Goal: Answer question/provide support

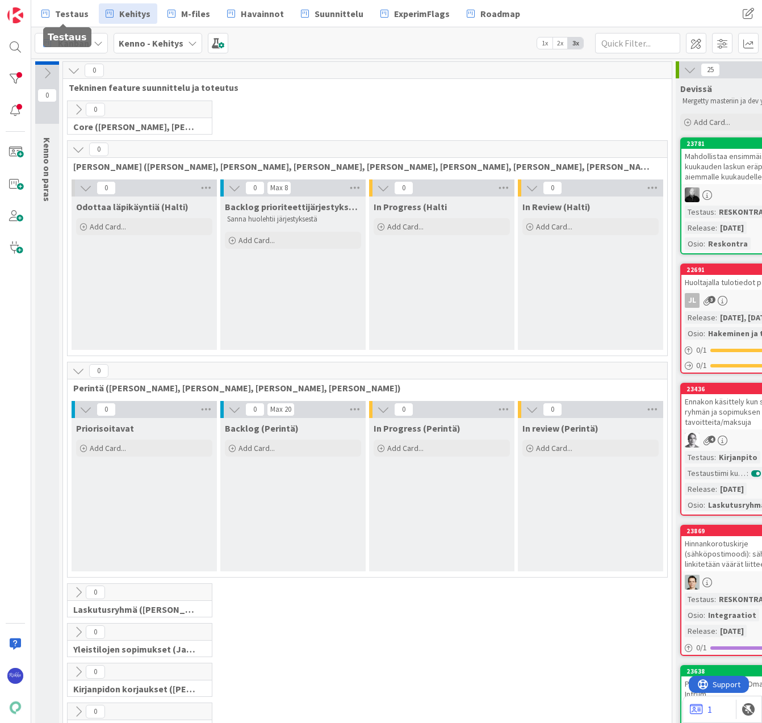
click at [66, 14] on span "Testaus" at bounding box center [72, 14] width 34 height 14
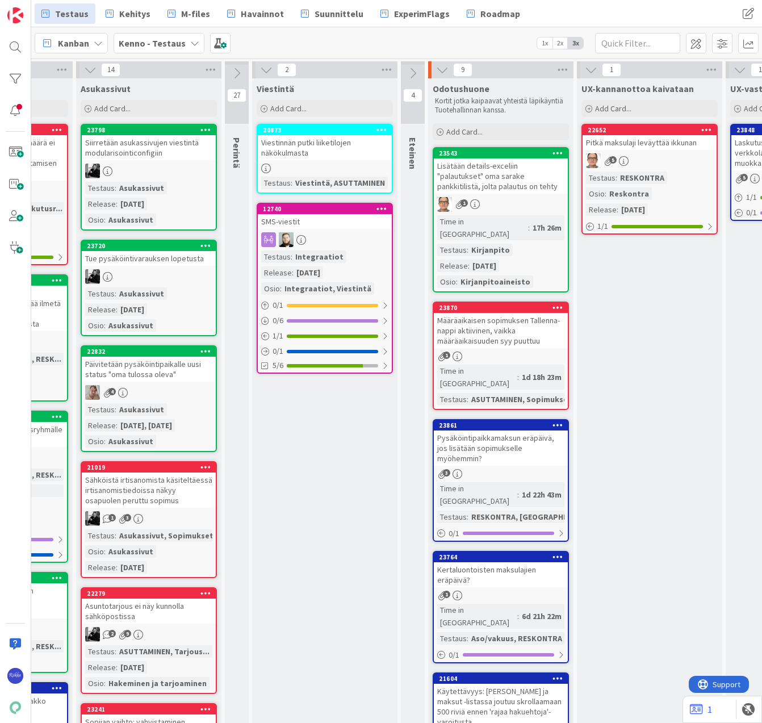
scroll to position [0, 457]
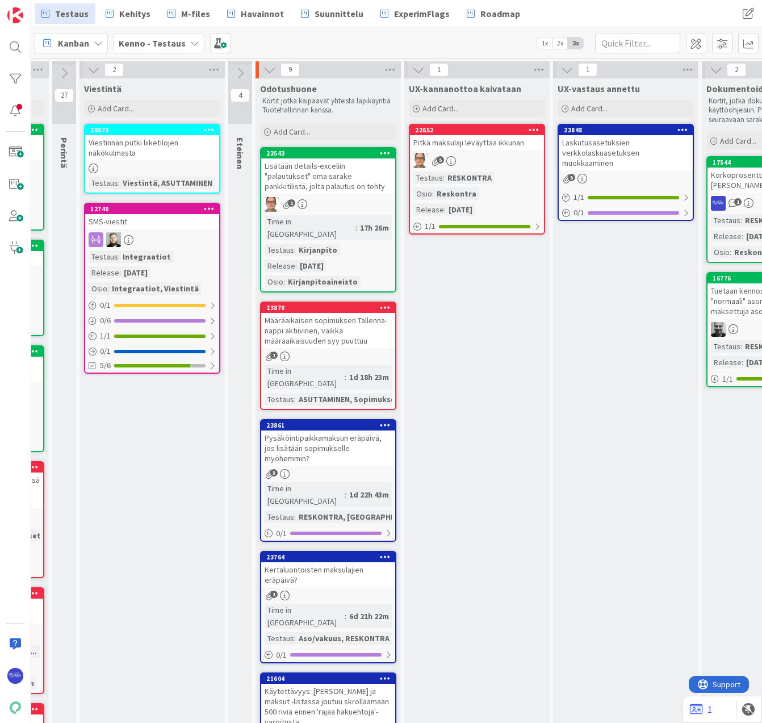
click at [316, 128] on div "Add Card..." at bounding box center [328, 131] width 136 height 17
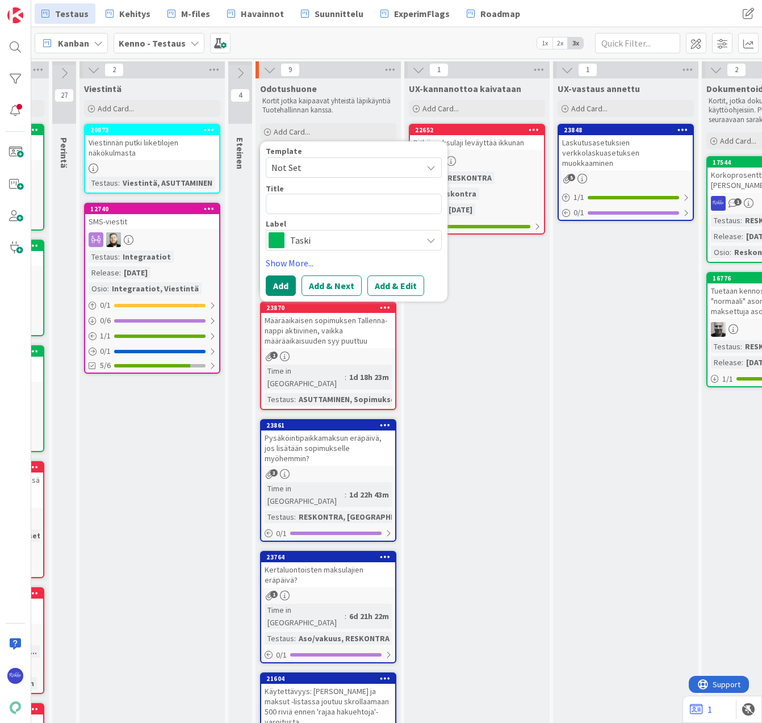
click at [329, 157] on span "Not Set" at bounding box center [354, 167] width 176 height 20
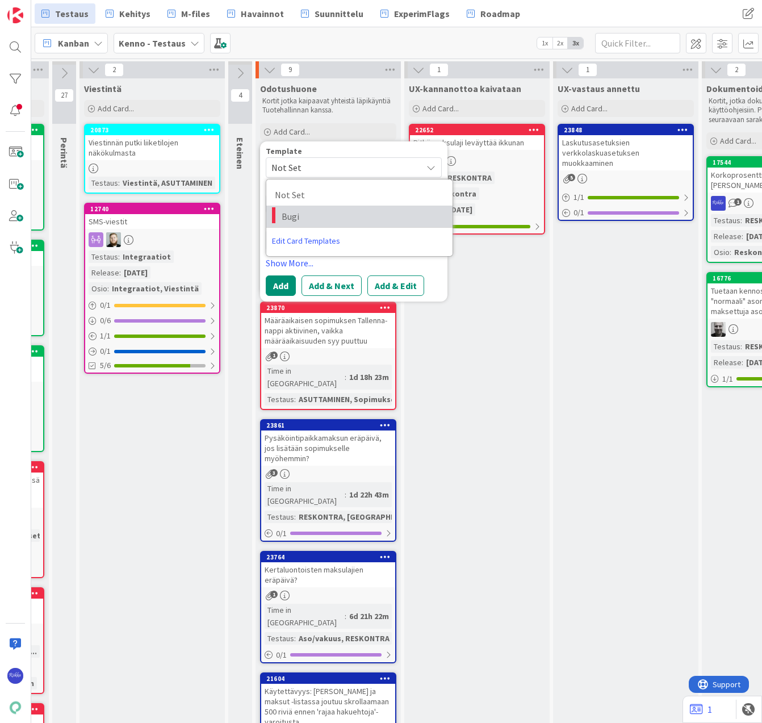
click at [332, 214] on span "Bugi" at bounding box center [363, 216] width 162 height 15
type textarea "x"
type textarea "Bugi"
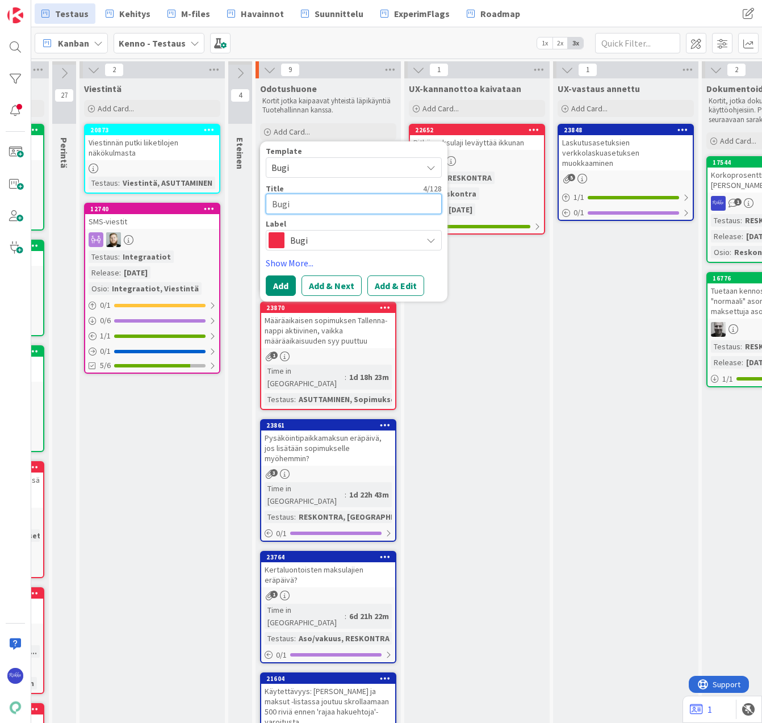
drag, startPoint x: 321, startPoint y: 207, endPoint x: 267, endPoint y: 204, distance: 54.0
click at [267, 204] on textarea "Bugi" at bounding box center [354, 204] width 176 height 20
type textarea "x"
type textarea "P"
type textarea "x"
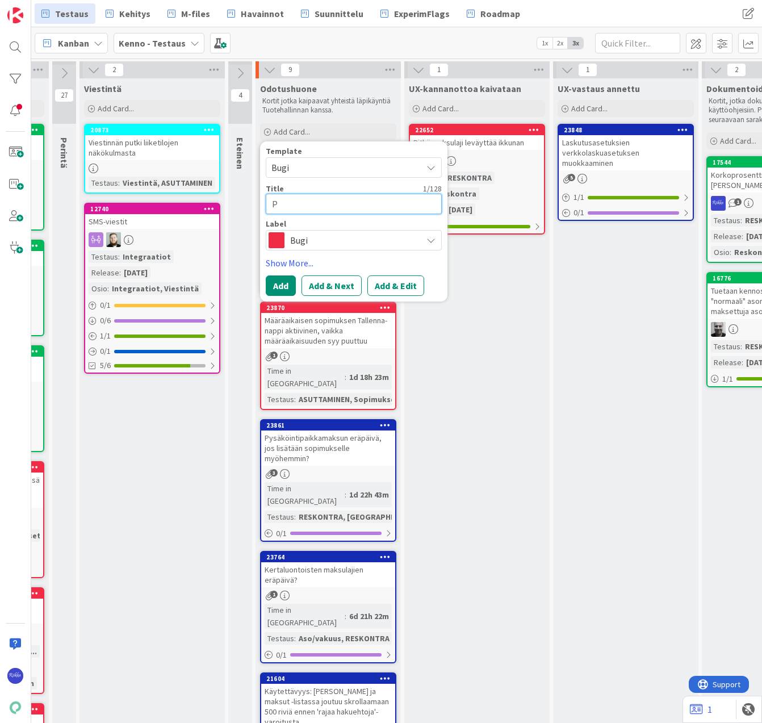
type textarea "Py"
type textarea "x"
type textarea "Pys"
type textarea "x"
type textarea "Pysä"
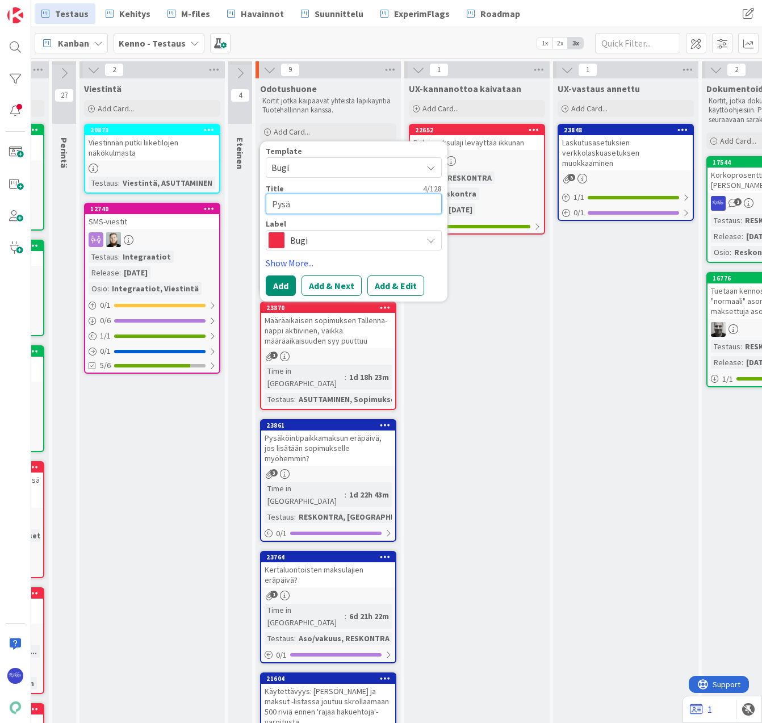
type textarea "x"
type textarea "Pysäkö"
type textarea "x"
type textarea "Pysäköi"
type textarea "x"
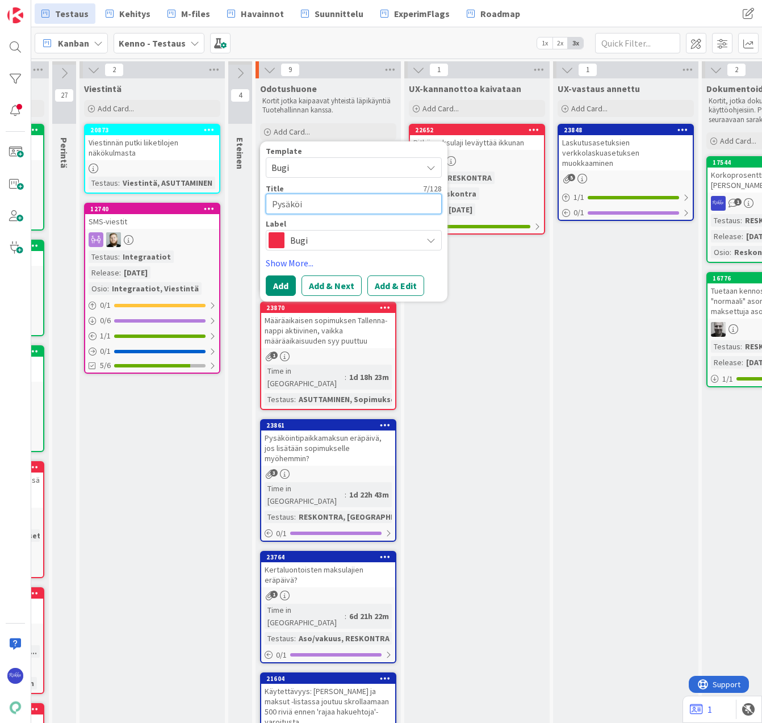
type textarea "Pysäköin"
type textarea "x"
type textarea "Pysäköint"
type textarea "x"
type textarea "Pysäköinti"
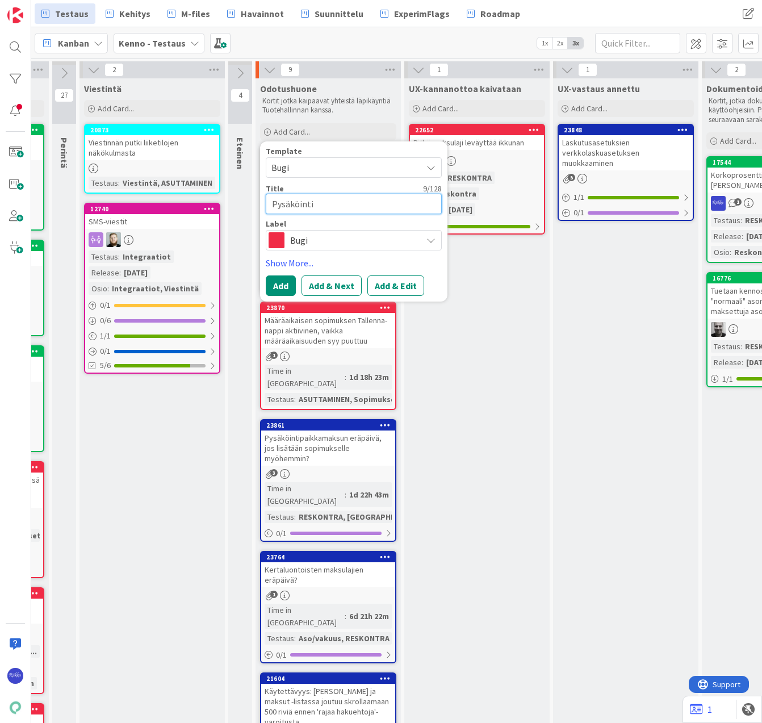
type textarea "x"
type textarea "Pysäköintip"
type textarea "x"
type textarea "Pysäköintipa"
type textarea "x"
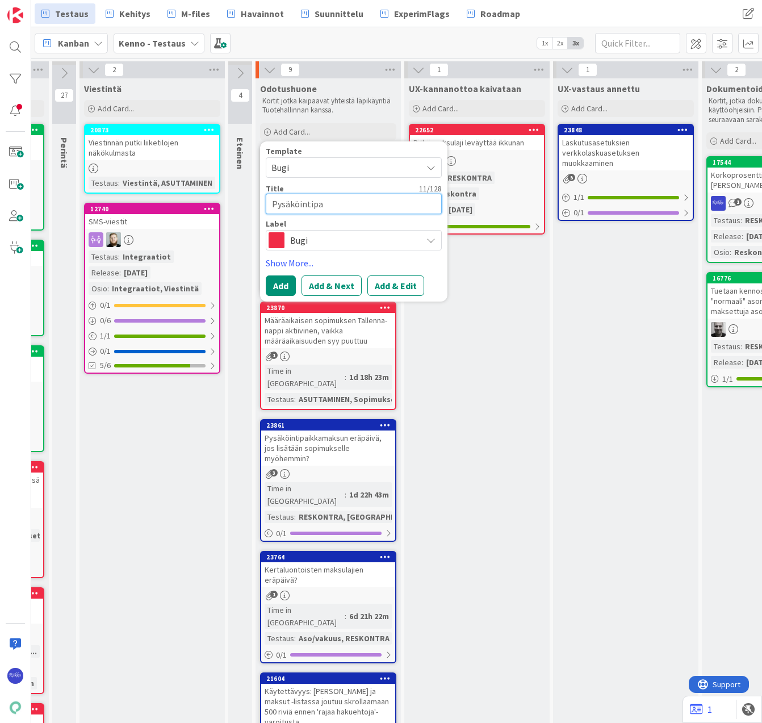
type textarea "Pysäköintipai"
type textarea "x"
type textarea "Pysäköintipaik"
type textarea "x"
type textarea "Pysäköintipaikk"
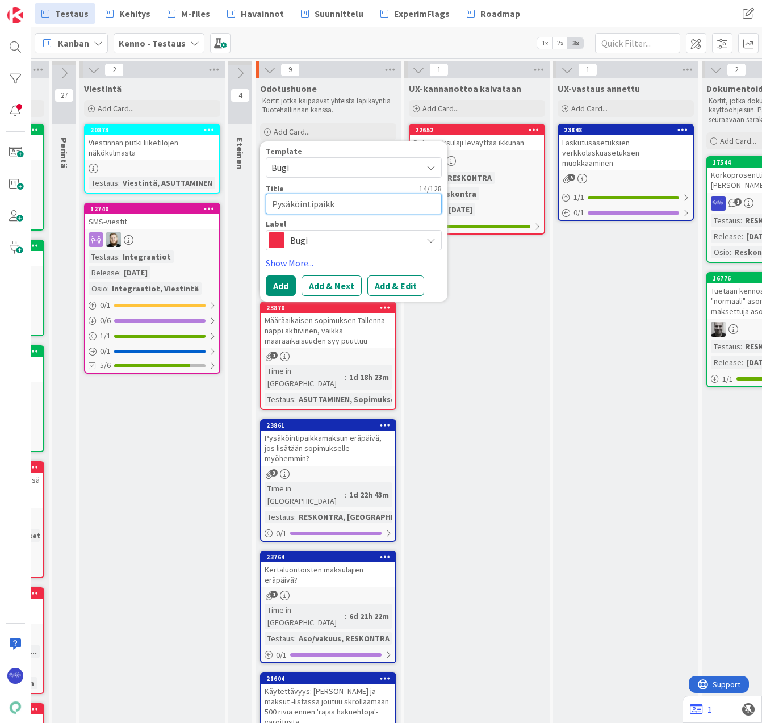
type textarea "x"
type textarea "Pysäköintipaikka"
click at [384, 288] on button "Add & Edit" at bounding box center [395, 285] width 57 height 20
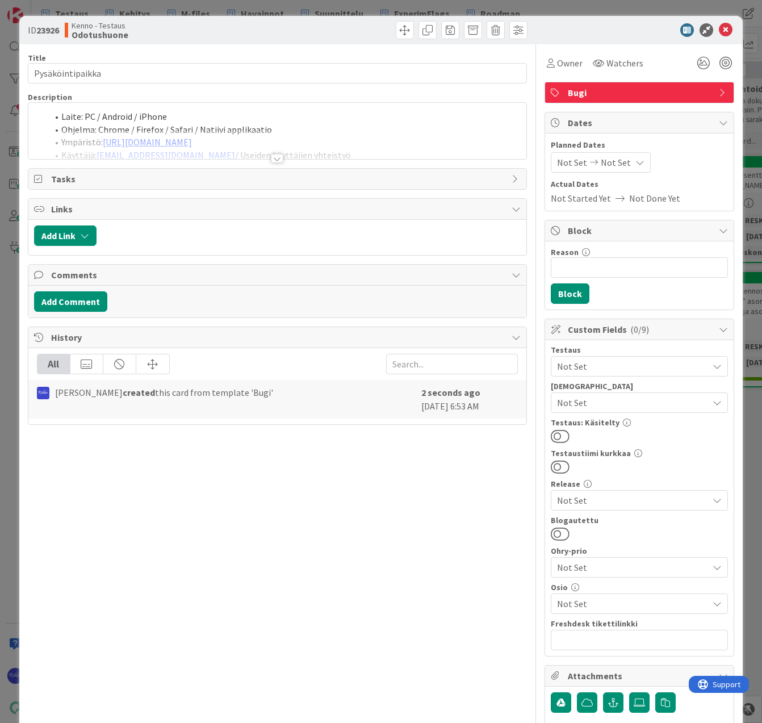
click at [273, 161] on div at bounding box center [277, 158] width 12 height 9
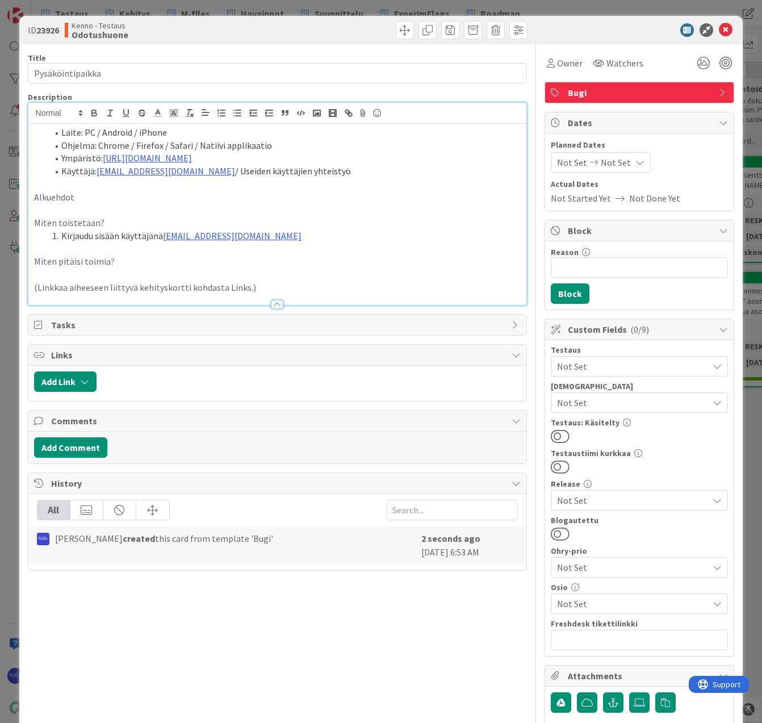
click at [232, 156] on li "Ympäristö: [URL][DOMAIN_NAME]" at bounding box center [285, 158] width 474 height 13
click at [286, 235] on li "Kirjaudu sisään käyttäjänä [EMAIL_ADDRESS][DOMAIN_NAME]" at bounding box center [285, 235] width 474 height 13
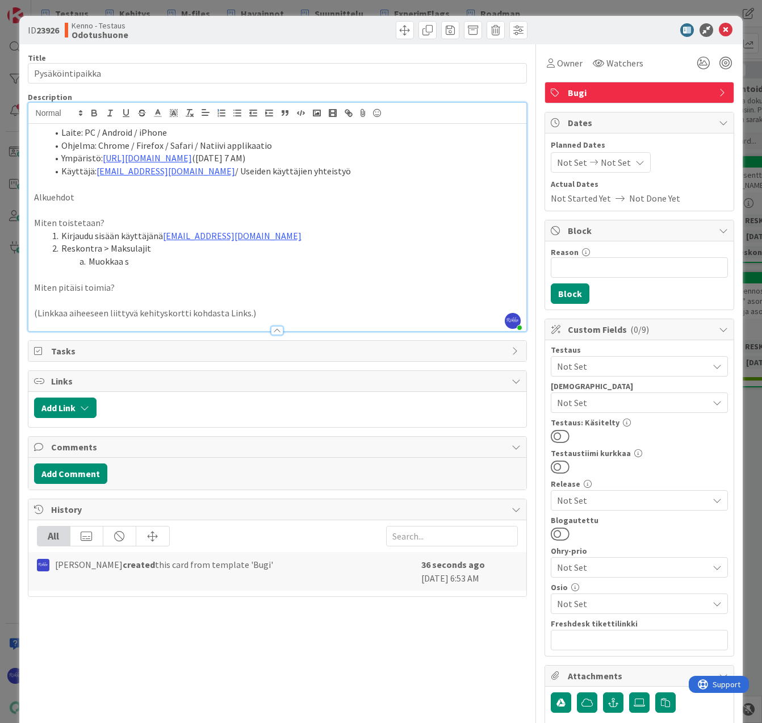
click at [118, 195] on p "Alkuehdot" at bounding box center [277, 197] width 487 height 13
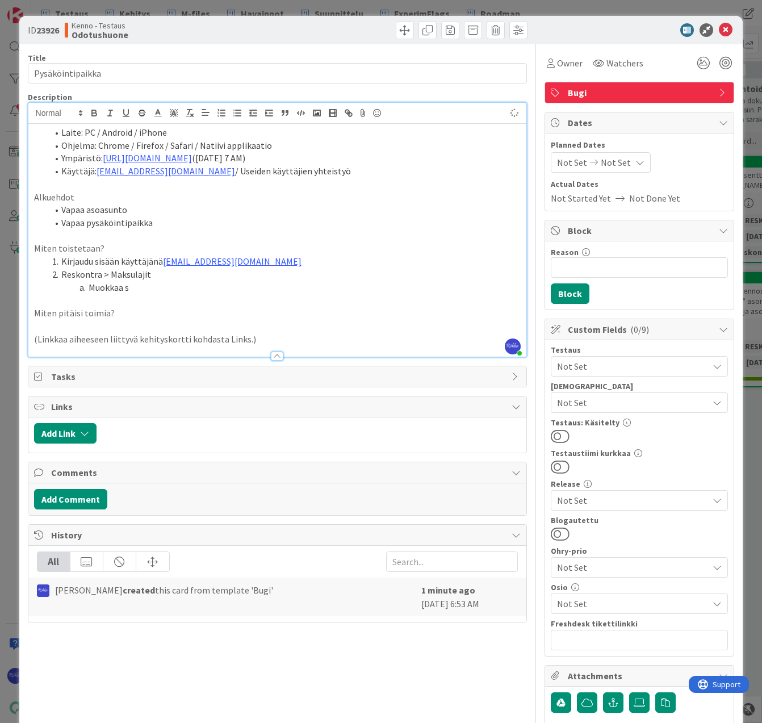
click at [161, 287] on li "Muokkaa s" at bounding box center [285, 287] width 474 height 13
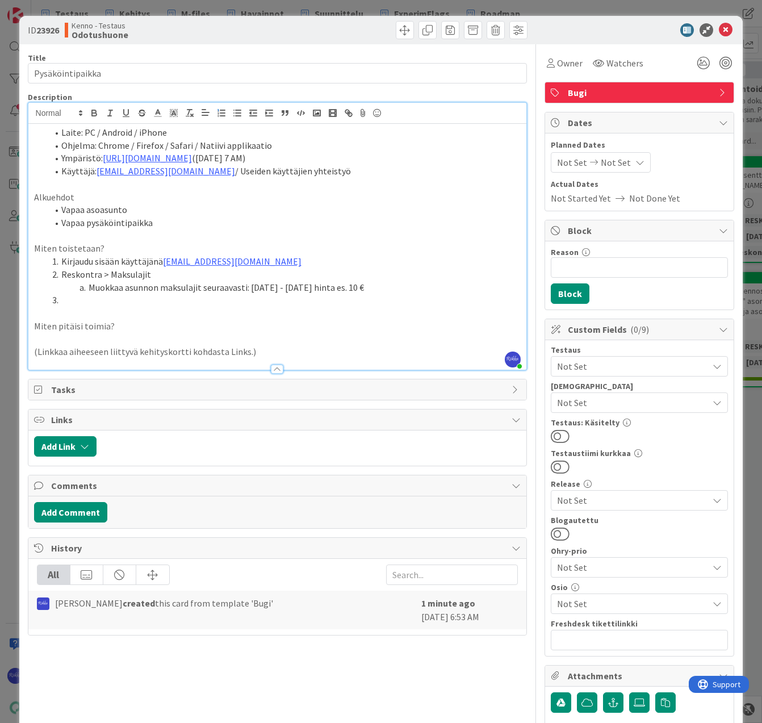
click at [249, 283] on li "Muokkaa asunnon maksulajit seuraavasti: [DATE] - [DATE] hinta es. 10 €" at bounding box center [285, 287] width 474 height 13
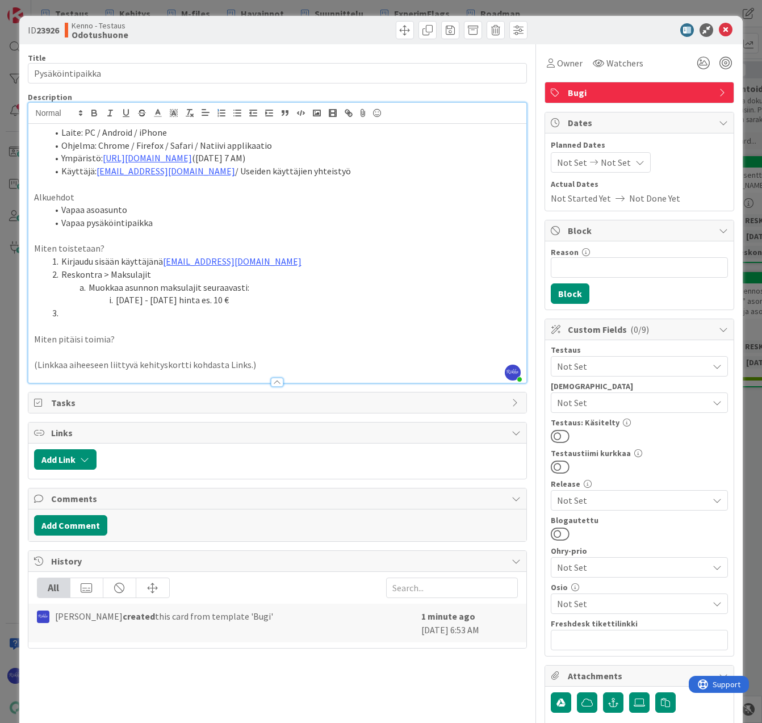
click at [246, 299] on li "[DATE] - [DATE] hinta es. 10 €" at bounding box center [285, 300] width 474 height 13
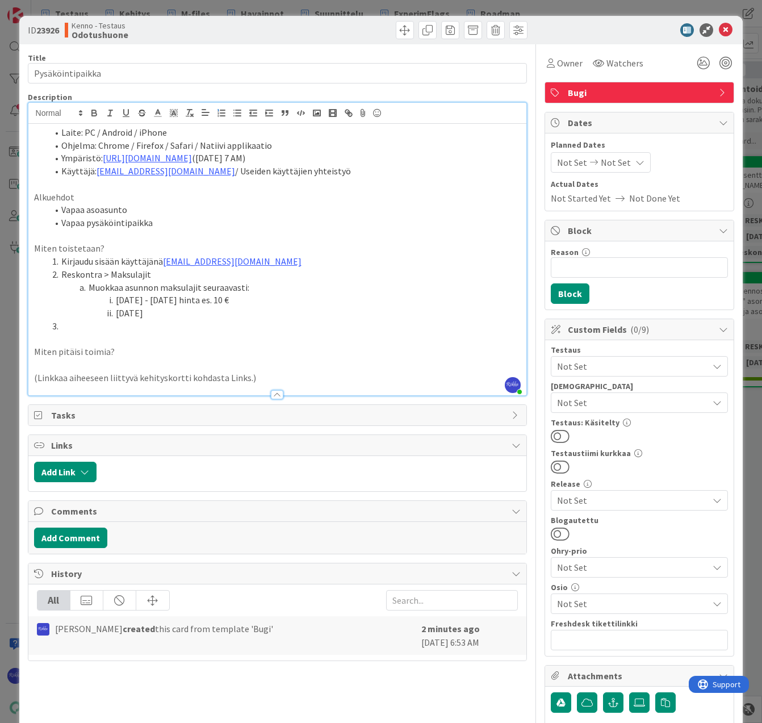
click at [174, 295] on li "[DATE] - [DATE] hinta es. 10 €" at bounding box center [285, 300] width 474 height 13
click at [156, 312] on li "[DATE]" at bounding box center [285, 313] width 474 height 13
click at [116, 299] on li "[DATE] - [DATE] hinta es. 10 €" at bounding box center [285, 300] width 474 height 13
click at [126, 303] on li "[DATE] - [DATE] hinta es. 10 €" at bounding box center [285, 300] width 474 height 13
click at [116, 313] on li "[DATE] - [DATE]" at bounding box center [285, 313] width 474 height 13
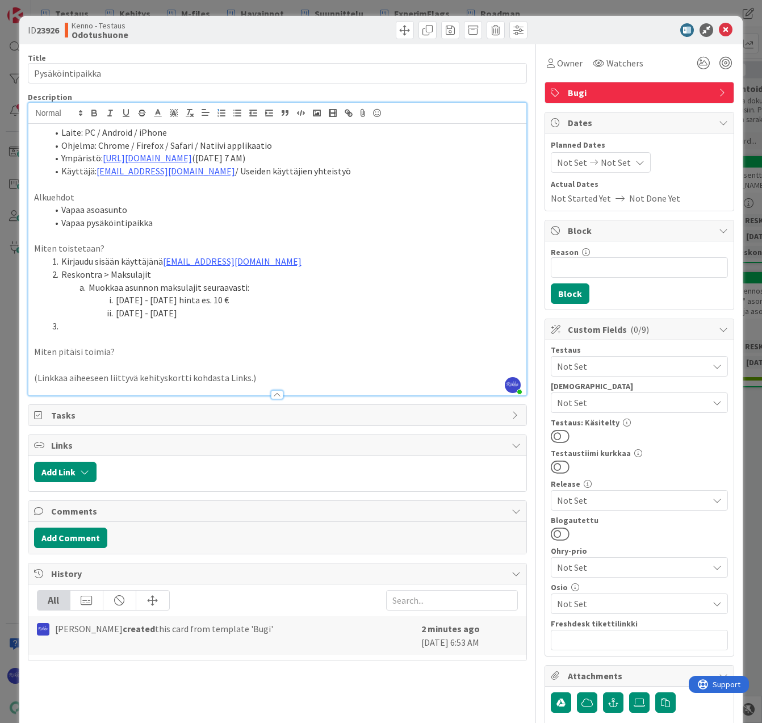
click at [126, 315] on li "[DATE] - [DATE]" at bounding box center [285, 313] width 474 height 13
click at [139, 300] on li "[DATE] - [DATE] hinta es. 10 €" at bounding box center [285, 300] width 474 height 13
click at [186, 302] on li "[DATE] - [DATE] hinta es. 10 €" at bounding box center [285, 300] width 474 height 13
click at [139, 316] on li "[DATE] - [DATE]" at bounding box center [285, 313] width 474 height 13
click at [187, 315] on li "[DATE] - [DATE]" at bounding box center [285, 313] width 474 height 13
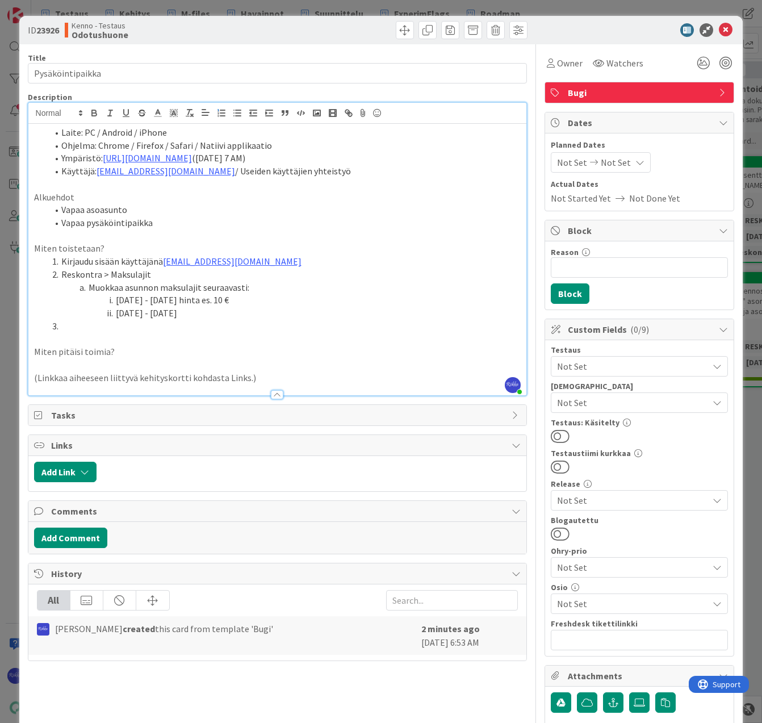
click at [222, 316] on li "[DATE] - [DATE]" at bounding box center [285, 313] width 474 height 13
click at [108, 325] on li at bounding box center [285, 326] width 474 height 13
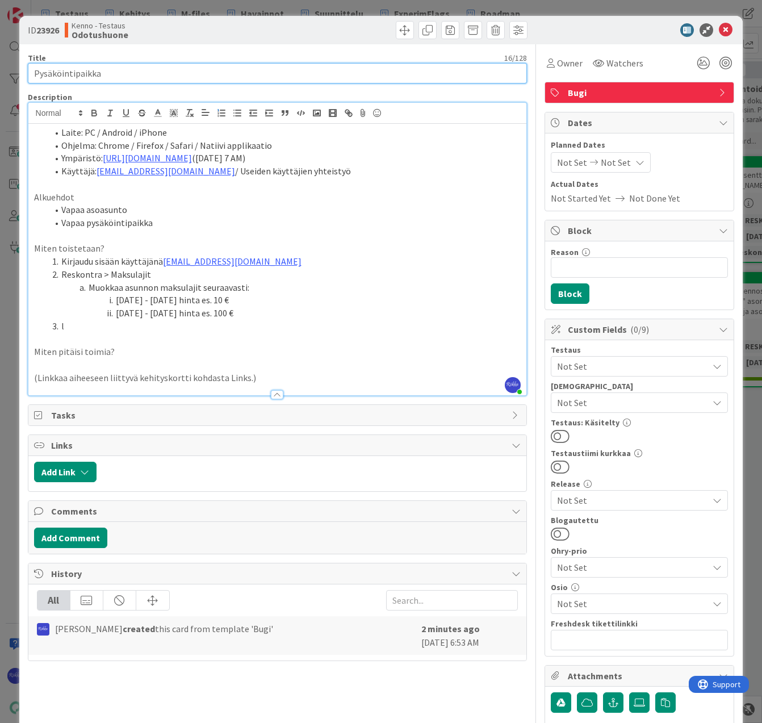
click at [214, 77] on input "Pysäköintipaikka" at bounding box center [278, 73] width 500 height 20
type input "Pysäköintipaikka tulee voimaan heti, vaikka alkamispäivä myöhemmin"
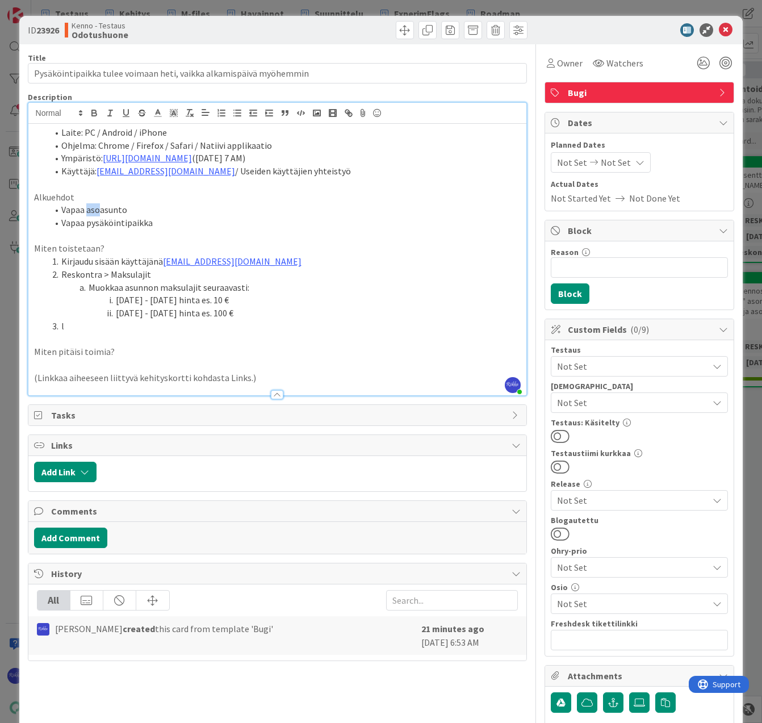
drag, startPoint x: 86, startPoint y: 211, endPoint x: 101, endPoint y: 214, distance: 15.6
click at [101, 214] on li "Vapaa asoasunto" at bounding box center [285, 209] width 474 height 13
drag, startPoint x: 294, startPoint y: 312, endPoint x: 89, endPoint y: 282, distance: 206.6
click at [89, 282] on ol "Kirjaudu sisään käyttäjänä [EMAIL_ADDRESS][DOMAIN_NAME] Reskontra > Maksulajit …" at bounding box center [277, 293] width 487 height 77
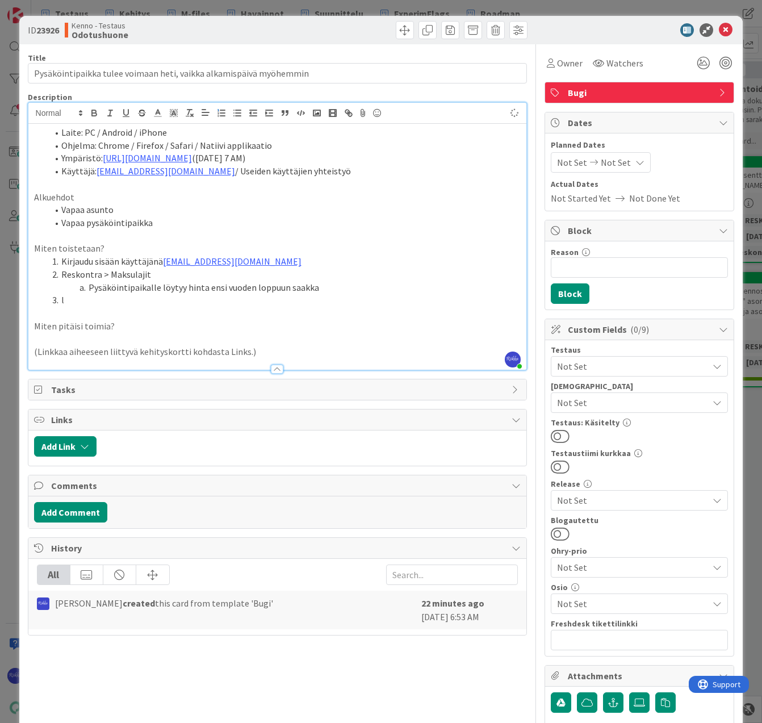
click at [66, 304] on li "l" at bounding box center [285, 300] width 474 height 13
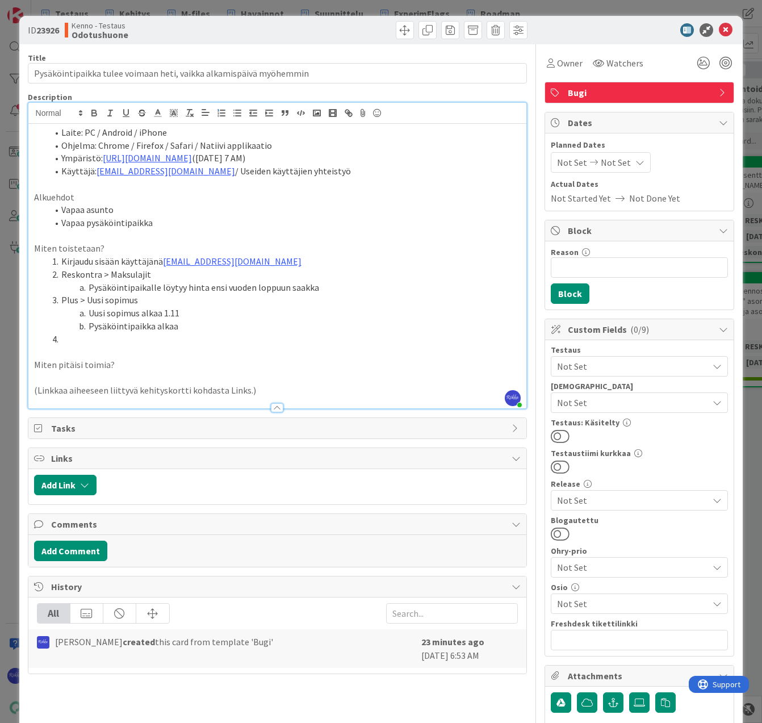
click at [212, 332] on li "Pysäköintipaikka alkaa" at bounding box center [285, 326] width 474 height 13
click at [165, 311] on li "Uusi sopimus alkaa 1.11" at bounding box center [285, 313] width 474 height 13
click at [214, 308] on li "Uusi sopimus alkaa 01.11" at bounding box center [285, 313] width 474 height 13
click at [218, 328] on li "Pysäköintipaikka alkaa" at bounding box center [285, 326] width 474 height 13
click at [120, 341] on li at bounding box center [285, 339] width 474 height 13
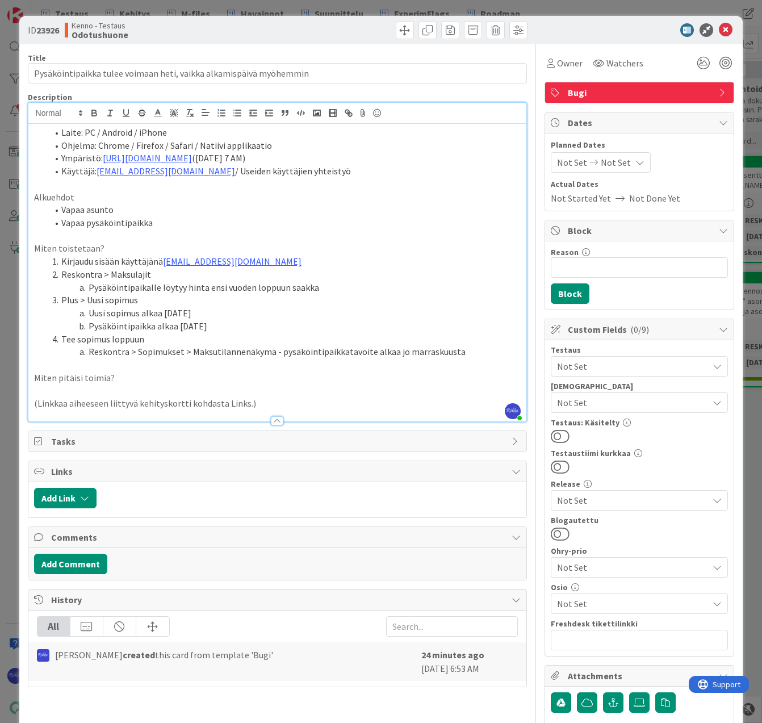
click at [345, 147] on li "Ohjelma: Chrome / Firefox / Safari / Natiivi applikaatio" at bounding box center [285, 145] width 474 height 13
click at [264, 328] on li "Pysäköintipaikka alkaa [DATE]" at bounding box center [285, 326] width 474 height 13
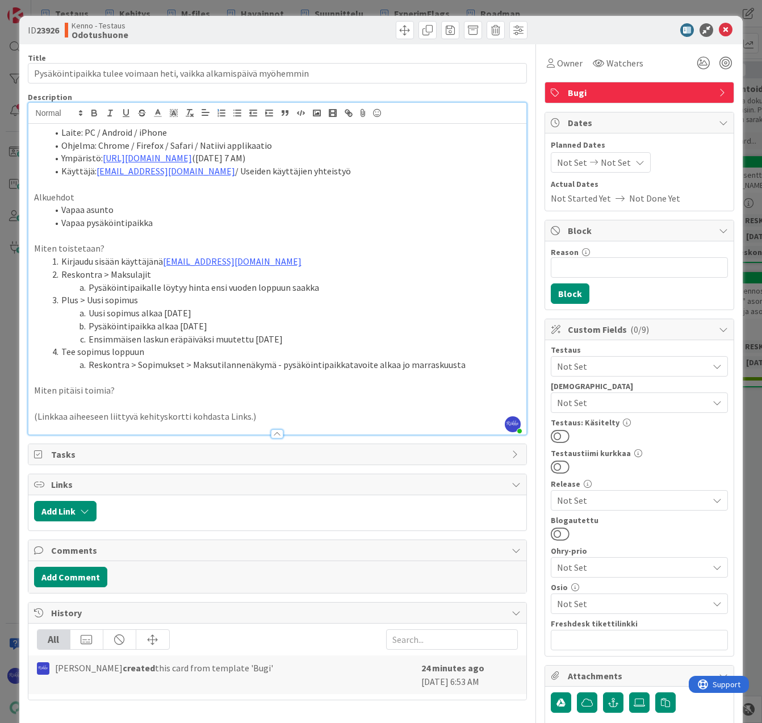
click at [281, 411] on p "(Linkkaa aiheeseen liittyvä kehityskortti kohdasta Links.)" at bounding box center [277, 416] width 487 height 13
drag, startPoint x: 285, startPoint y: 411, endPoint x: 30, endPoint y: 415, distance: 255.0
click at [30, 415] on div "Laite: PC / Android / iPhone Ohjelma: Chrome / Firefox / Safari / Natiivi appli…" at bounding box center [277, 279] width 499 height 311
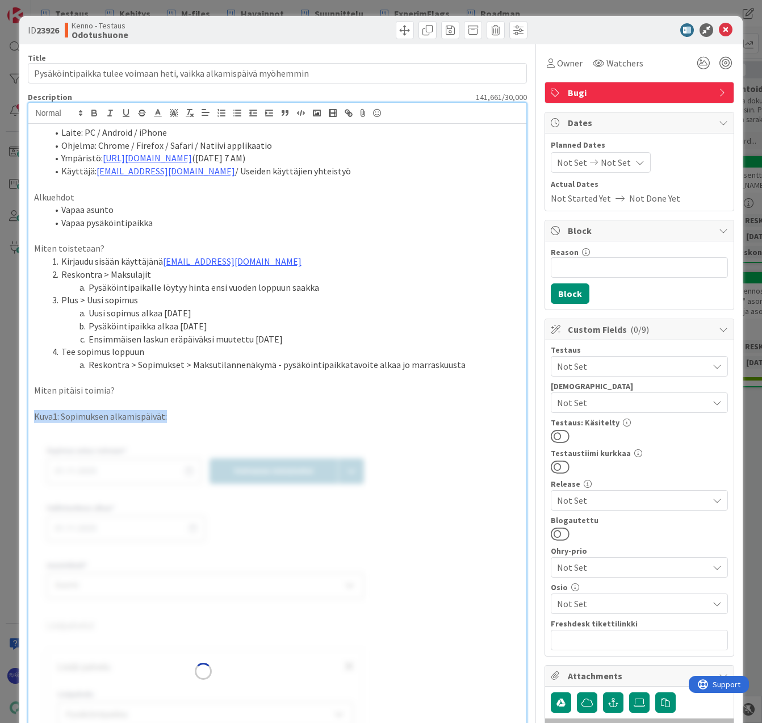
drag, startPoint x: 151, startPoint y: 414, endPoint x: 31, endPoint y: 416, distance: 120.4
click at [31, 416] on div "Laite: PC / Android / iPhone Ohjelma: Chrome / Firefox / Safari / Natiivi appli…" at bounding box center [277, 527] width 499 height 807
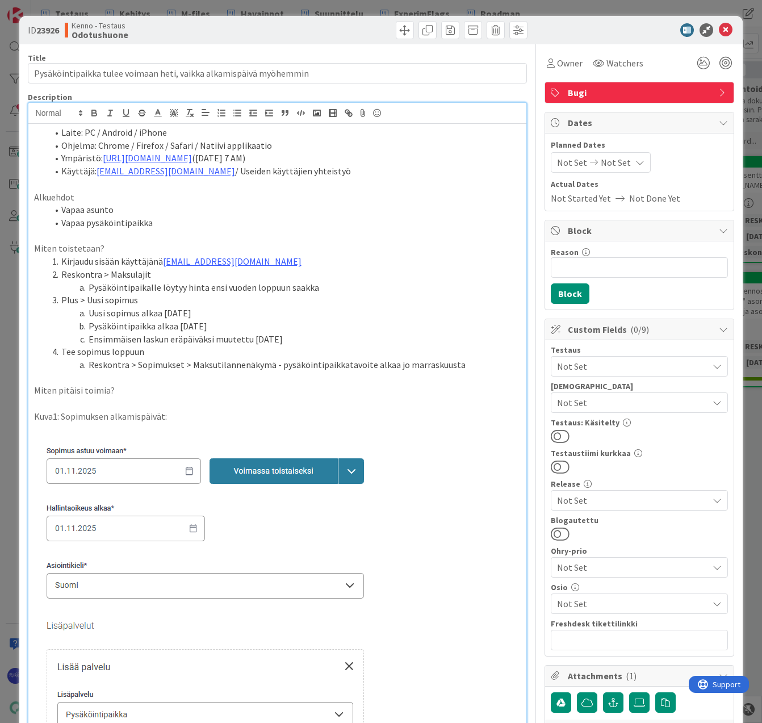
scroll to position [197, 0]
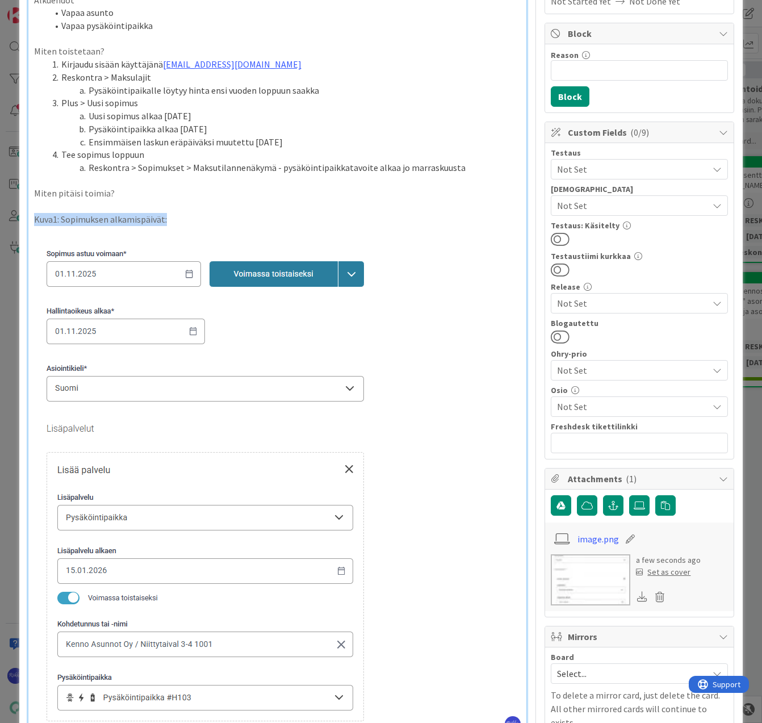
drag, startPoint x: 178, startPoint y: 216, endPoint x: 29, endPoint y: 225, distance: 149.6
click at [29, 225] on div "Laite: PC / Android / iPhone Ohjelma: Chrome / Firefox / Safari / Natiivi appli…" at bounding box center [277, 330] width 499 height 807
click at [216, 225] on p "Kuva1: Sopimuksen alkamispäivät:" at bounding box center [277, 219] width 487 height 13
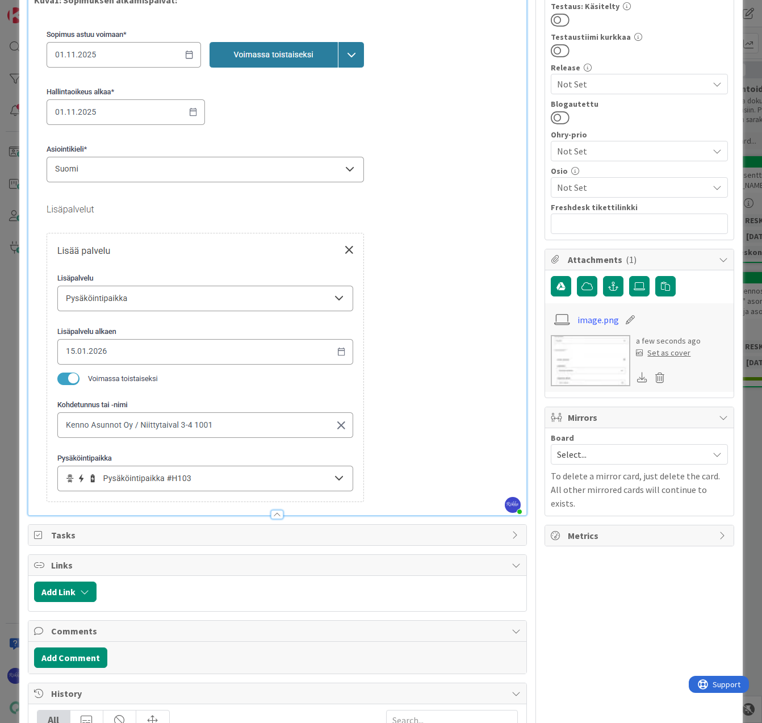
scroll to position [424, 0]
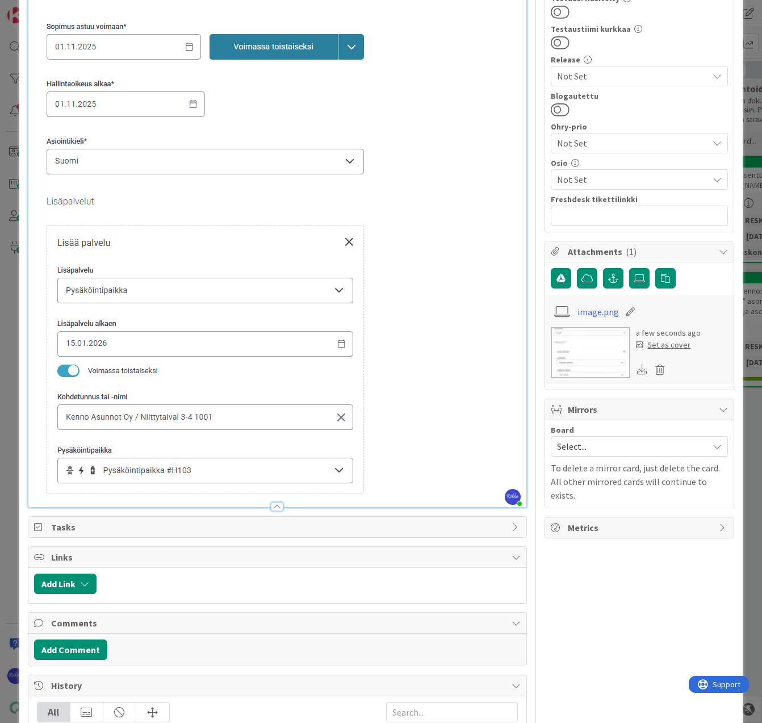
click at [401, 349] on p at bounding box center [277, 247] width 487 height 497
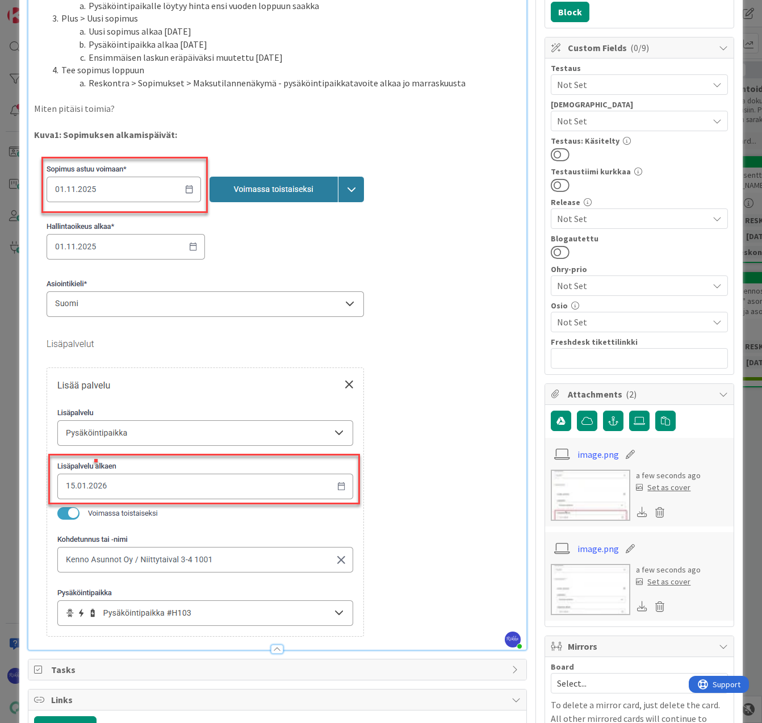
scroll to position [284, 0]
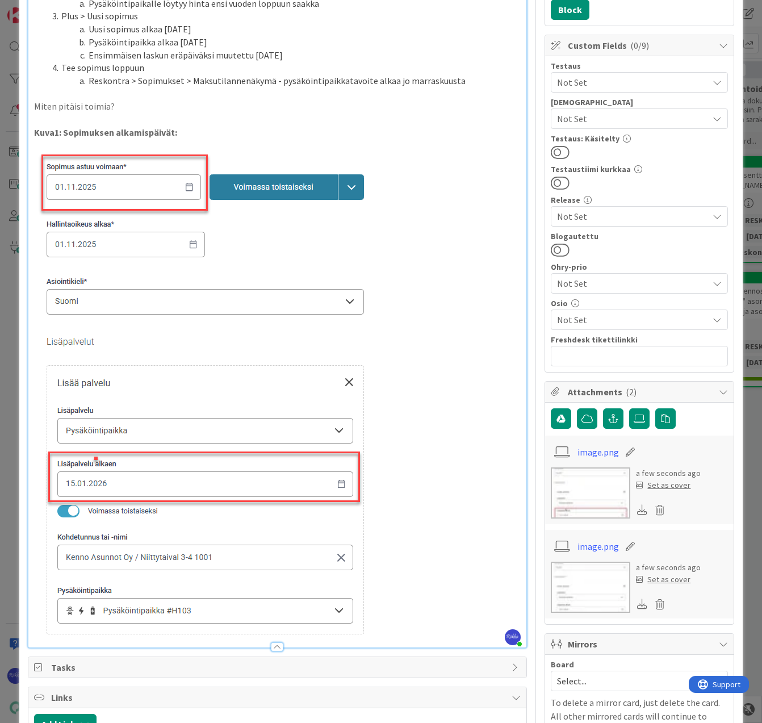
click at [139, 105] on p "Miten pitäisi toimia?" at bounding box center [277, 106] width 487 height 13
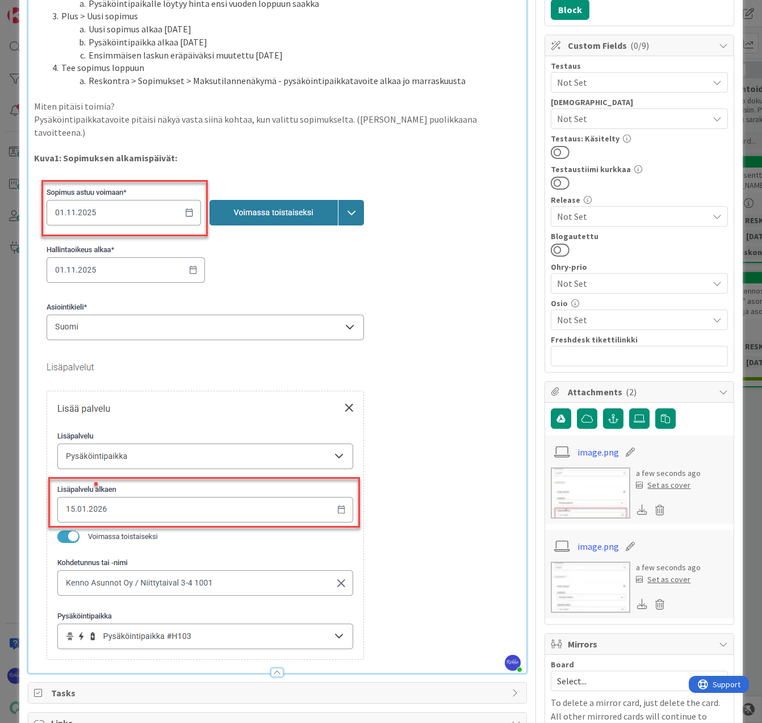
click at [33, 120] on div "Laite: PC / Android / iPhone Ohjelma: Chrome / Firefox / Safari / Natiivi appli…" at bounding box center [277, 256] width 499 height 833
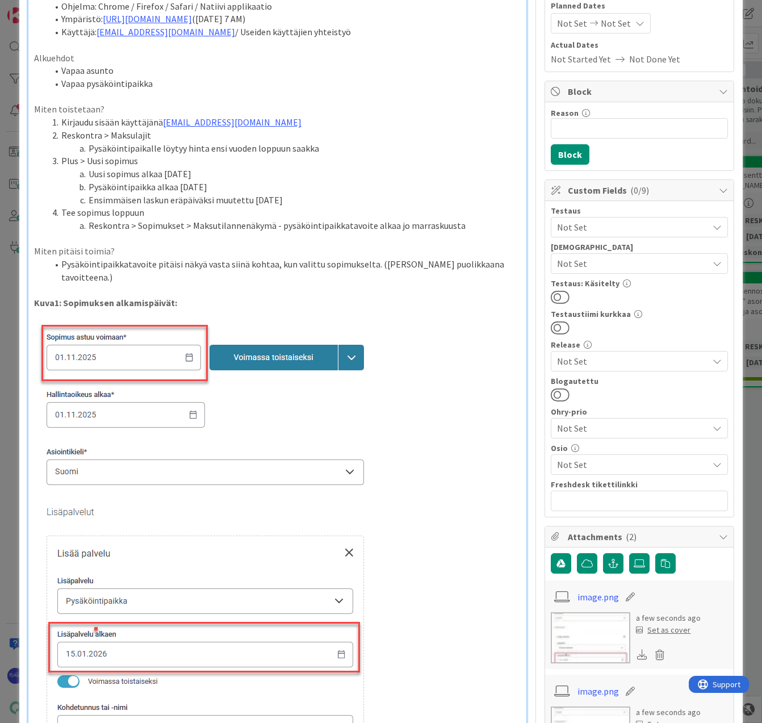
scroll to position [114, 0]
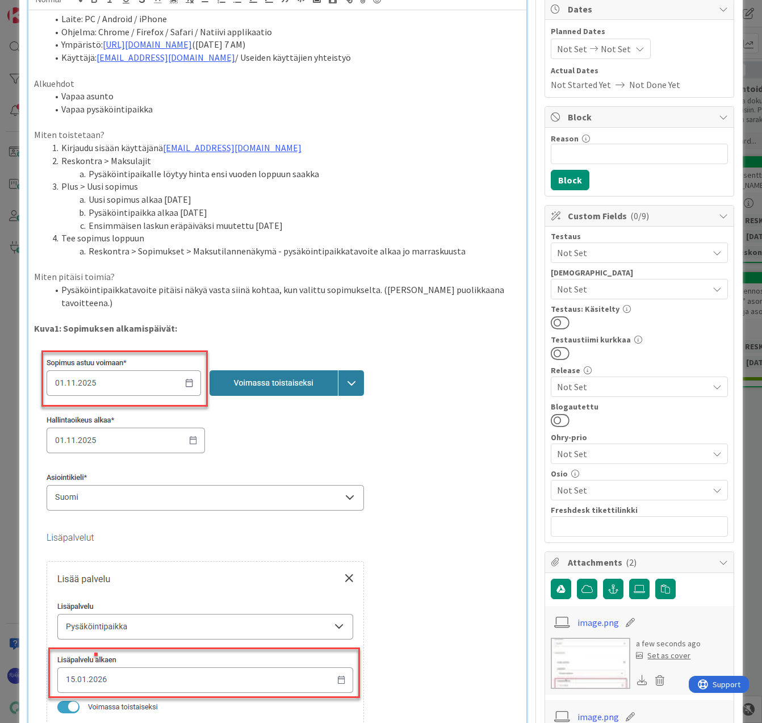
click at [322, 112] on li "Vapaa pysäköintipaikka" at bounding box center [285, 109] width 474 height 13
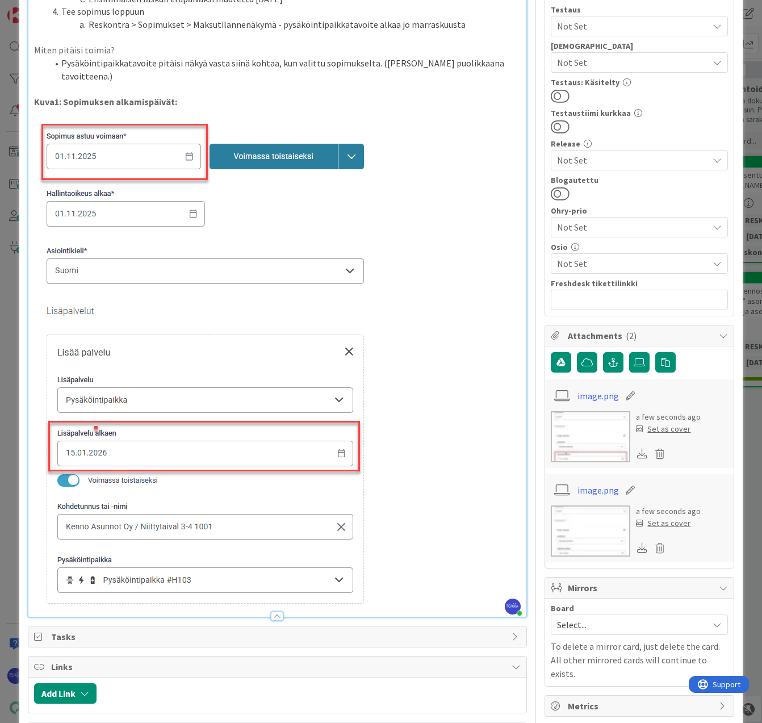
scroll to position [341, 0]
click at [396, 591] on p at bounding box center [277, 356] width 487 height 497
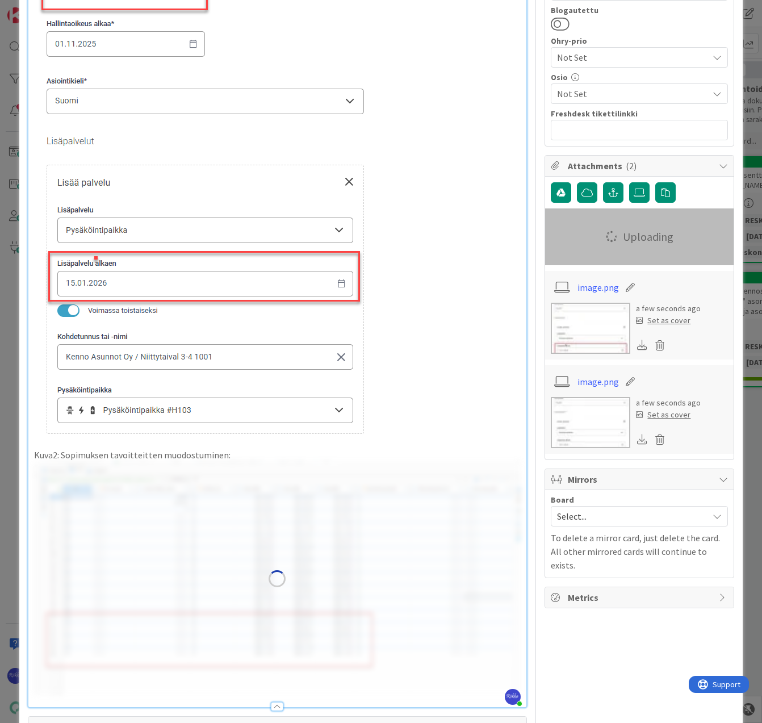
scroll to position [511, 0]
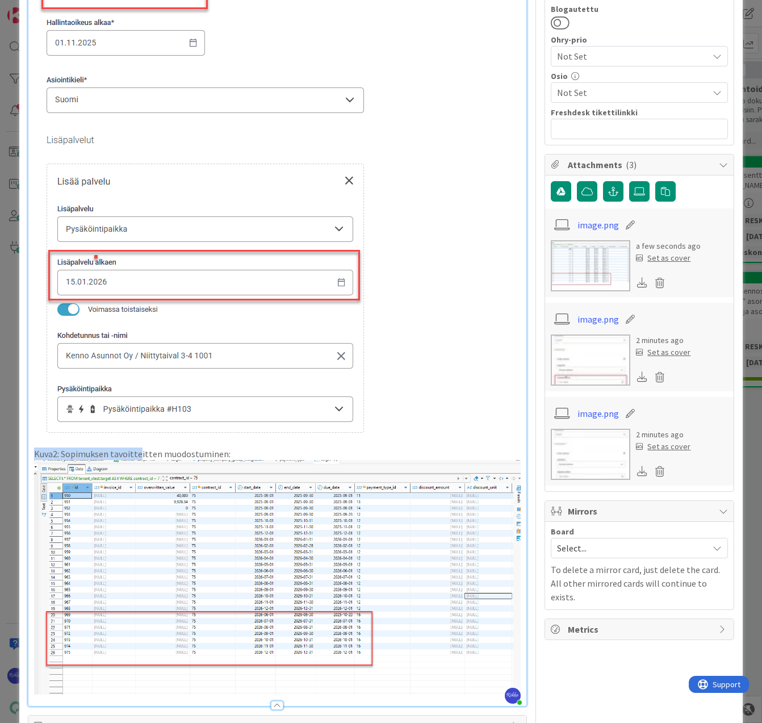
drag, startPoint x: 230, startPoint y: 455, endPoint x: 24, endPoint y: 451, distance: 206.2
click at [24, 451] on div "ID 23926 Kenno - Testaus Odotushuone Title 66 / 128 Pysäköintipaikka tulee voim…" at bounding box center [381, 242] width 724 height 1475
drag, startPoint x: 252, startPoint y: 452, endPoint x: 33, endPoint y: 455, distance: 218.6
click at [33, 455] on div "Laite: PC / Android / iPhone Ohjelma: Chrome / Firefox / Safari / Natiivi appli…" at bounding box center [277, 159] width 499 height 1093
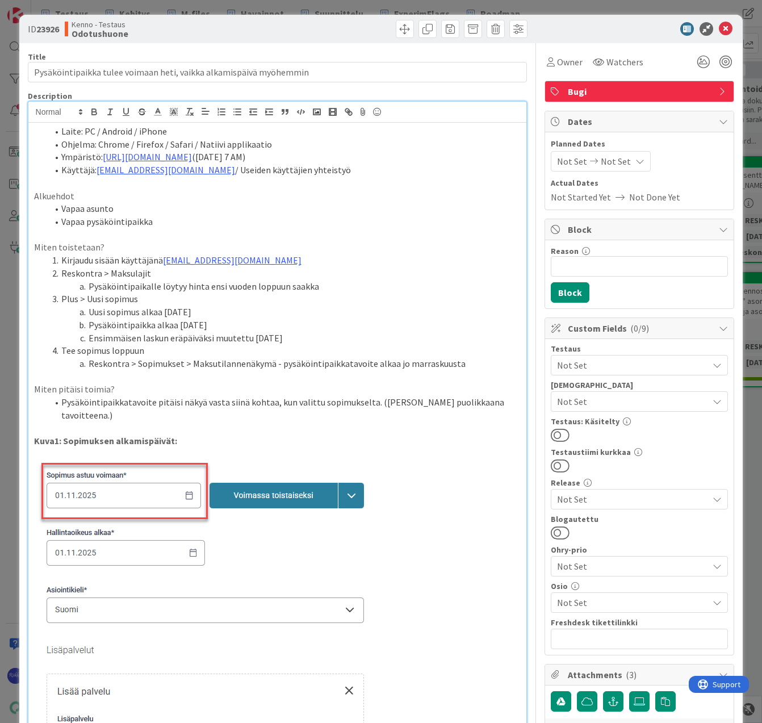
scroll to position [0, 0]
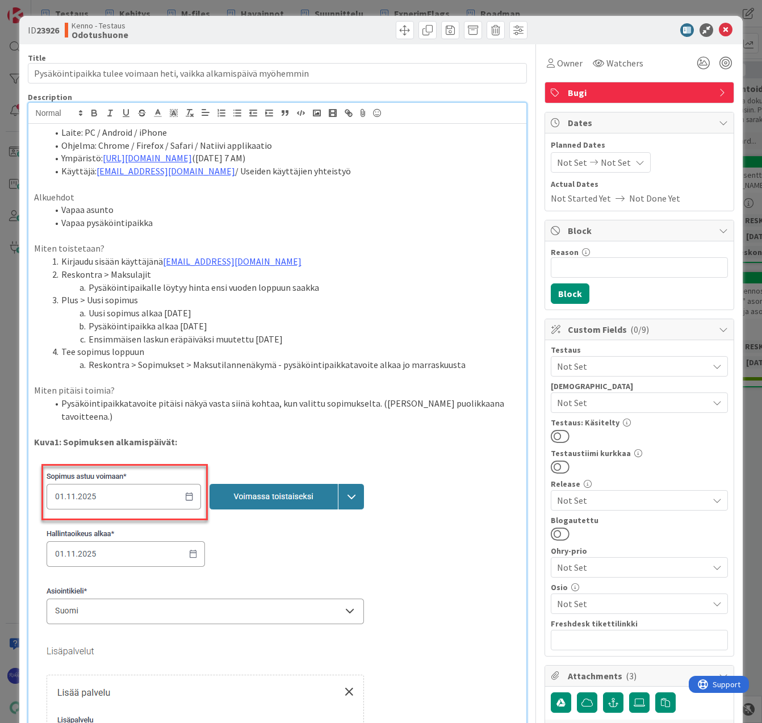
click at [466, 366] on li "Reskontra > Sopimukset > Maksutilannenäkymä - pysäköintipaikkatavoite alkaa jo …" at bounding box center [285, 364] width 474 height 13
click at [277, 369] on li "Reskontra > Sopimukset > Maksutilannenäkymä - pysäköintipaikkatavoite alkaa jo …" at bounding box center [285, 364] width 474 height 13
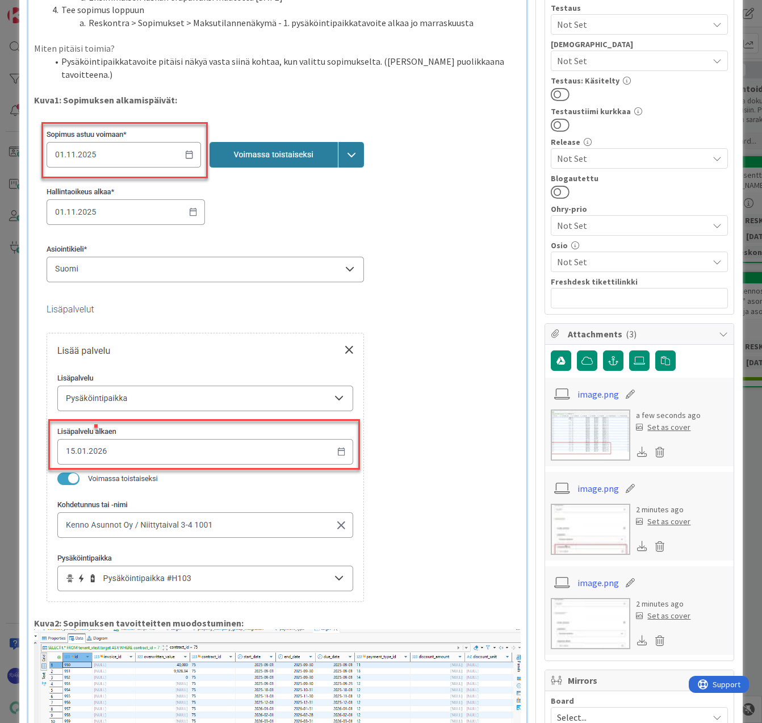
scroll to position [156, 0]
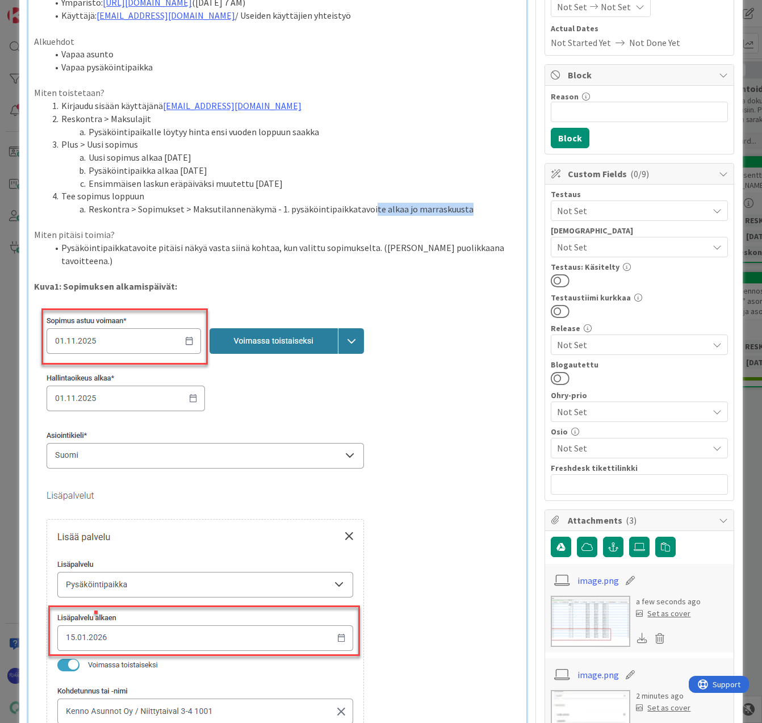
drag, startPoint x: 367, startPoint y: 210, endPoint x: 470, endPoint y: 210, distance: 102.8
click at [470, 210] on li "Reskontra > Sopimukset > Maksutilannenäkymä - 1. pysäköintipaikkatavoite alkaa …" at bounding box center [285, 209] width 474 height 13
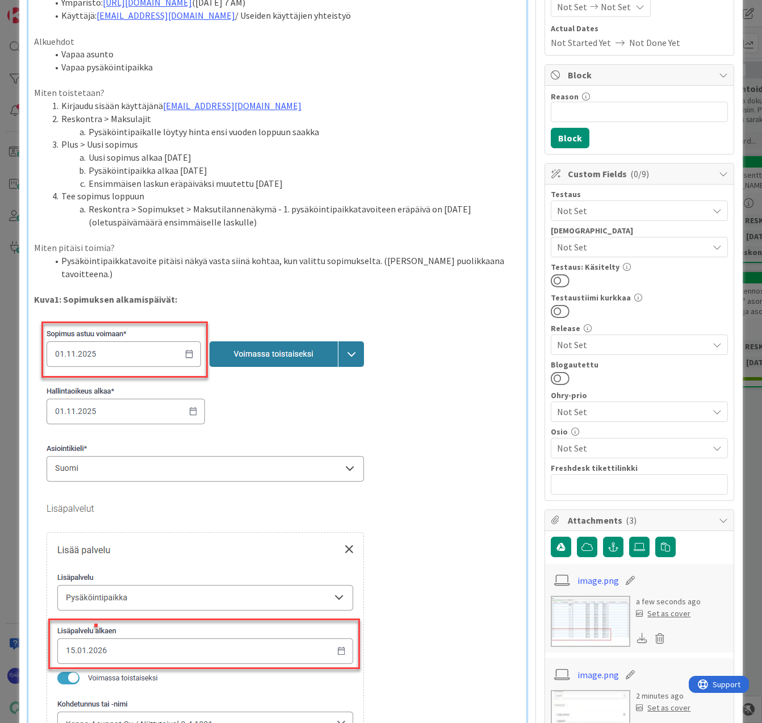
click at [301, 185] on li "Ensimmäisen laskun eräpäiväksi muutettu [DATE]" at bounding box center [285, 183] width 474 height 13
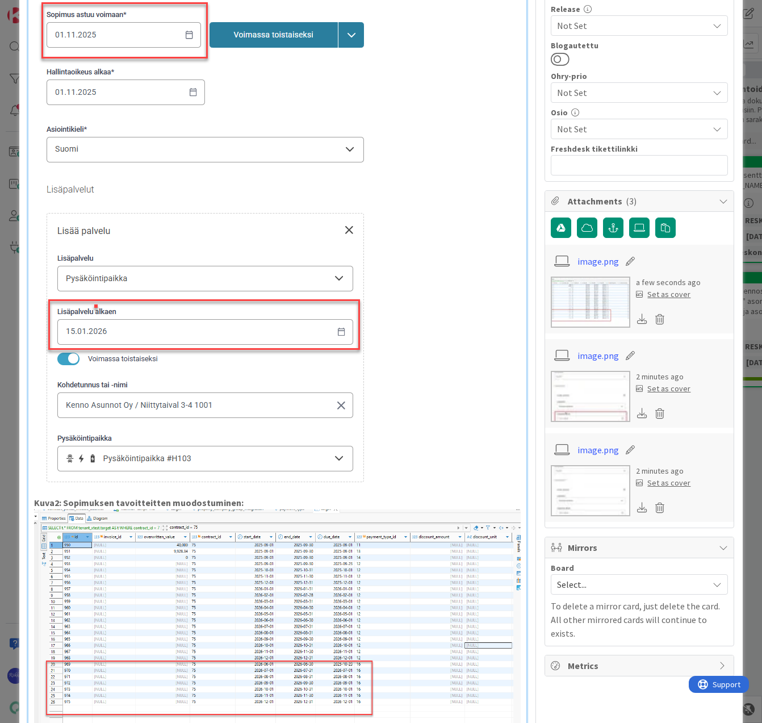
scroll to position [625, 0]
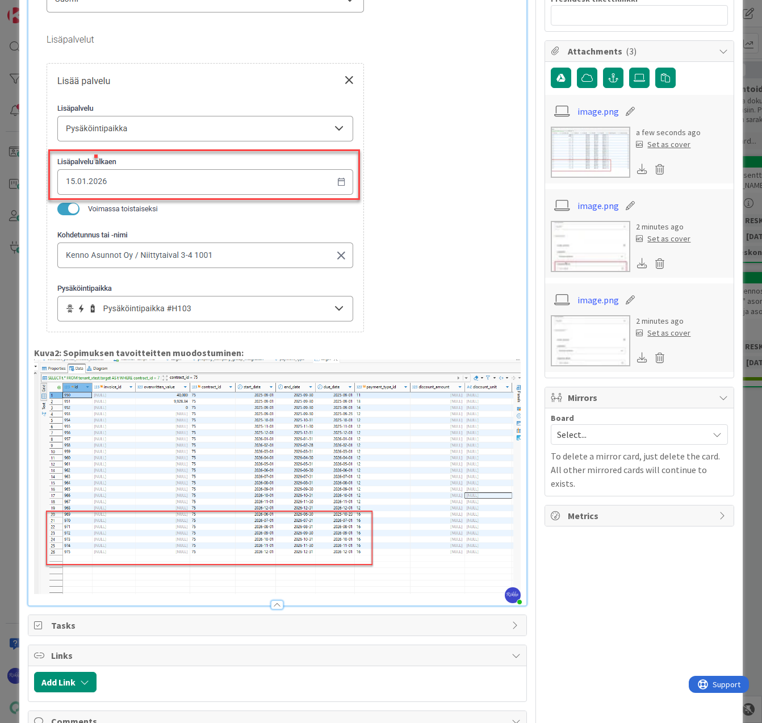
click at [513, 478] on div "Laite: PC / Android / iPhone Ohjelma: Chrome / Firefox / Safari / Natiivi appli…" at bounding box center [277, 52] width 499 height 1106
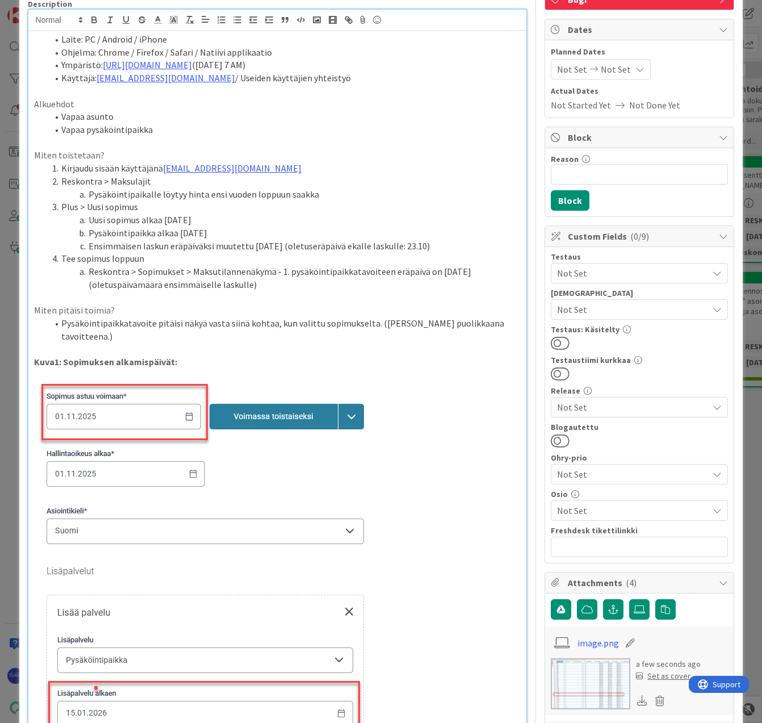
scroll to position [0, 0]
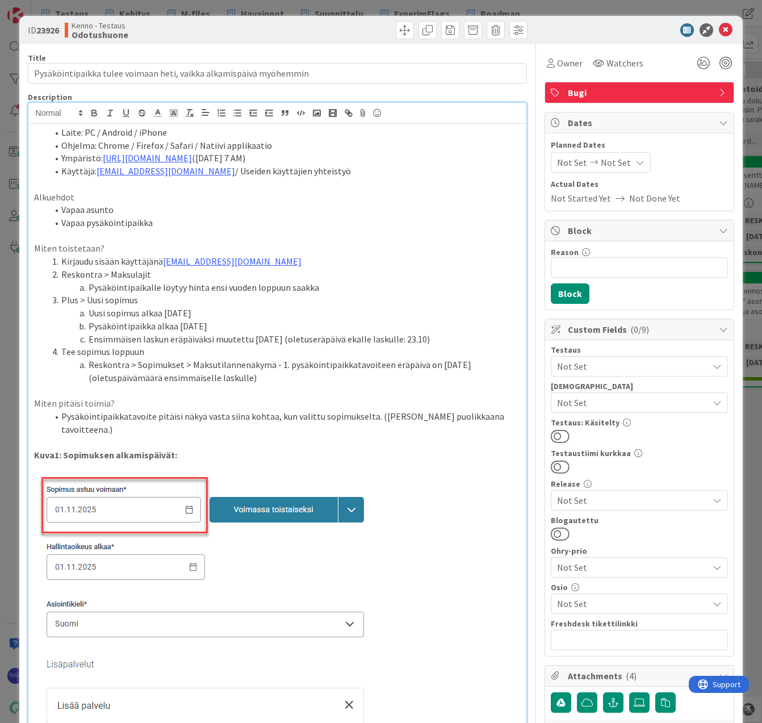
click at [275, 381] on li "Reskontra > Sopimukset > Maksutilannenäkymä - 1. pysäköintipaikkatavoiteen eräp…" at bounding box center [285, 371] width 474 height 26
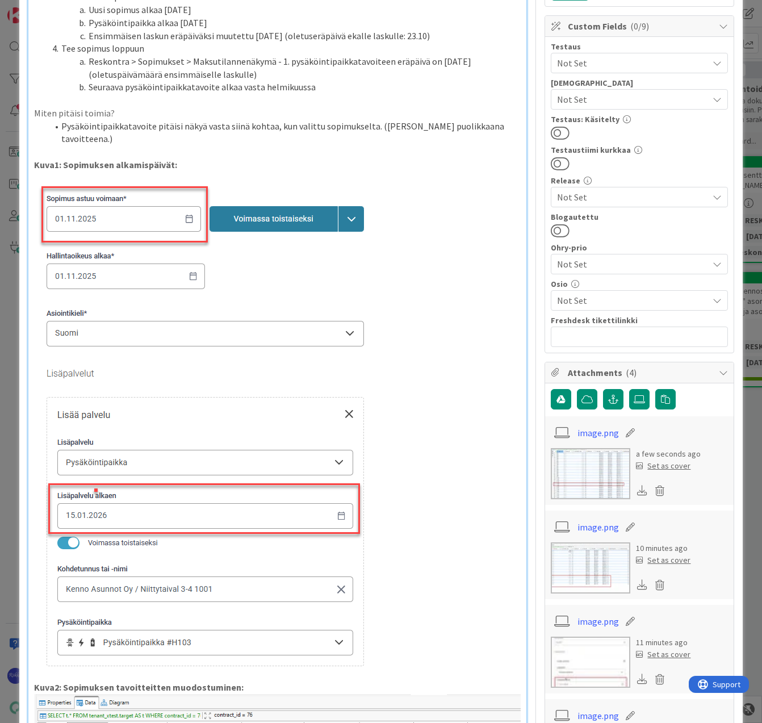
scroll to position [114, 0]
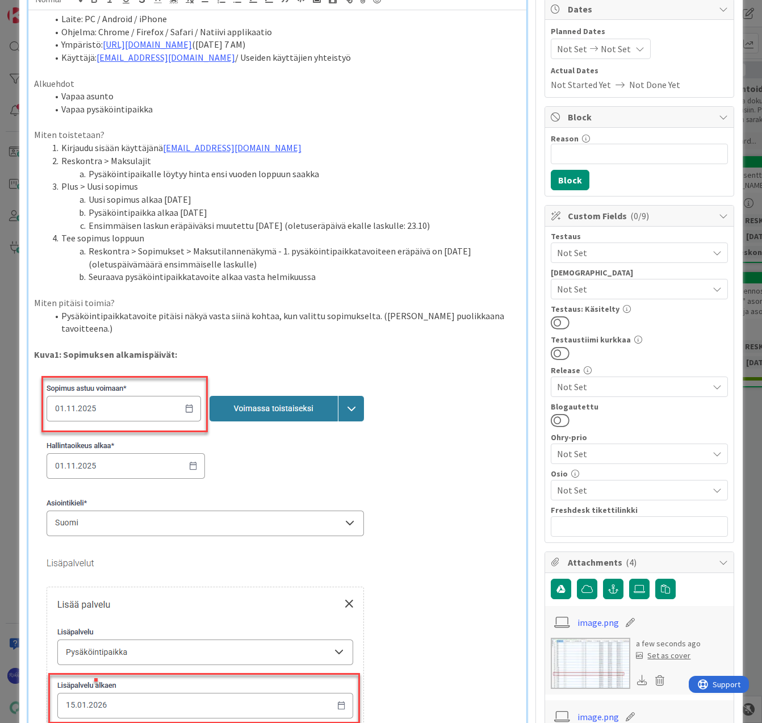
click at [89, 278] on li "Seuraava pysäköintipaikkatavoite alkaa vasta helmikuussa" at bounding box center [285, 276] width 474 height 13
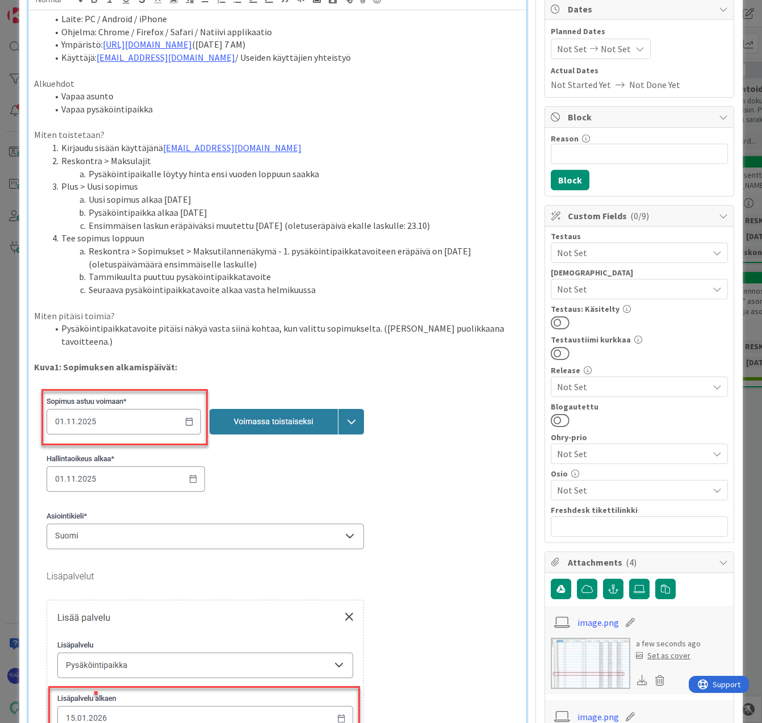
click at [374, 329] on li "Pysäköintipaikkatavoite pitäisi näkyä vasta siinä kohtaa, kun valittu sopimukse…" at bounding box center [285, 335] width 474 height 26
click at [383, 330] on li "Pysäköintipaikkatavoite pitäisi näkyä vasta siinä kohtaa, kun valittu sopimukse…" at bounding box center [285, 335] width 474 height 26
drag, startPoint x: 124, startPoint y: 340, endPoint x: 277, endPoint y: 343, distance: 152.2
click at [277, 343] on li "Pysäköintipaikkatavoite pitäisi näkyä vasta siinä kohtaa, kun valittu sopimukse…" at bounding box center [285, 335] width 474 height 26
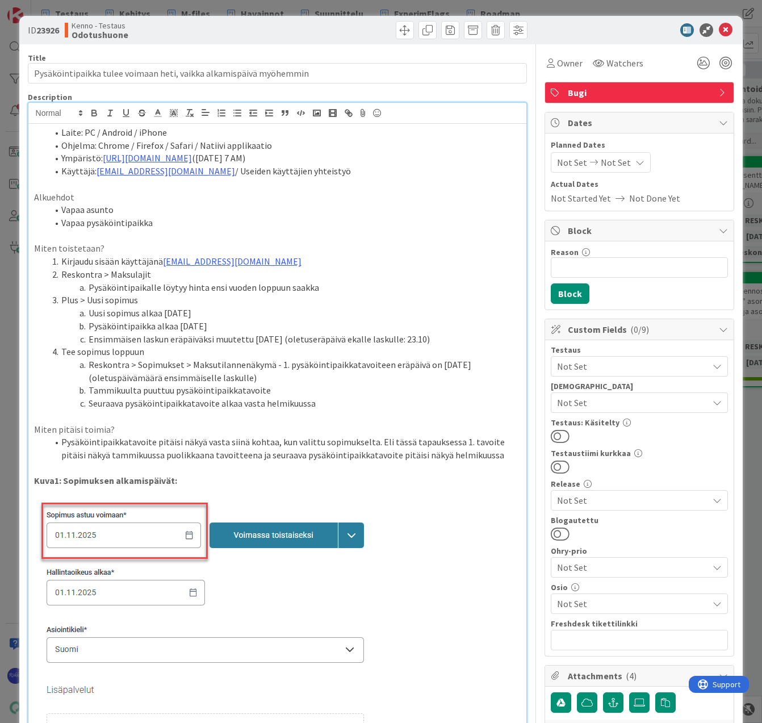
click at [638, 403] on span "Not Set" at bounding box center [632, 403] width 151 height 14
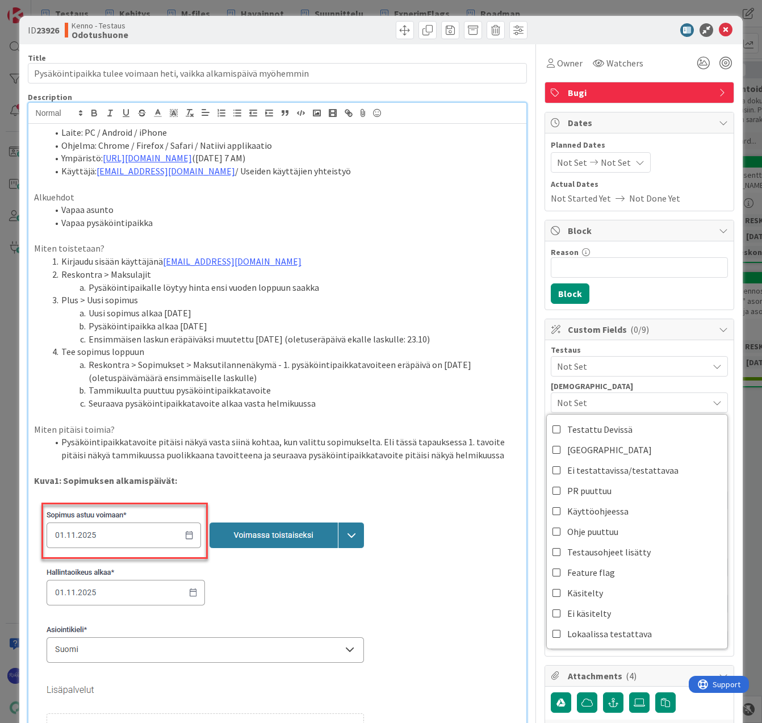
click at [624, 364] on span "Not Set" at bounding box center [632, 366] width 151 height 14
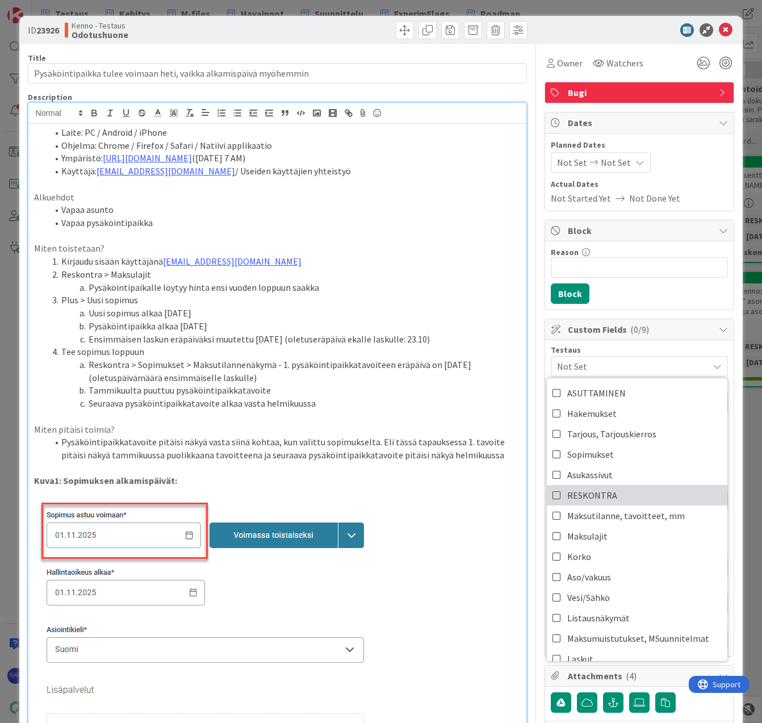
click at [624, 498] on link "RESKONTRA" at bounding box center [637, 495] width 181 height 20
click at [645, 291] on div "Reason 0 / 256 Block" at bounding box center [639, 275] width 189 height 68
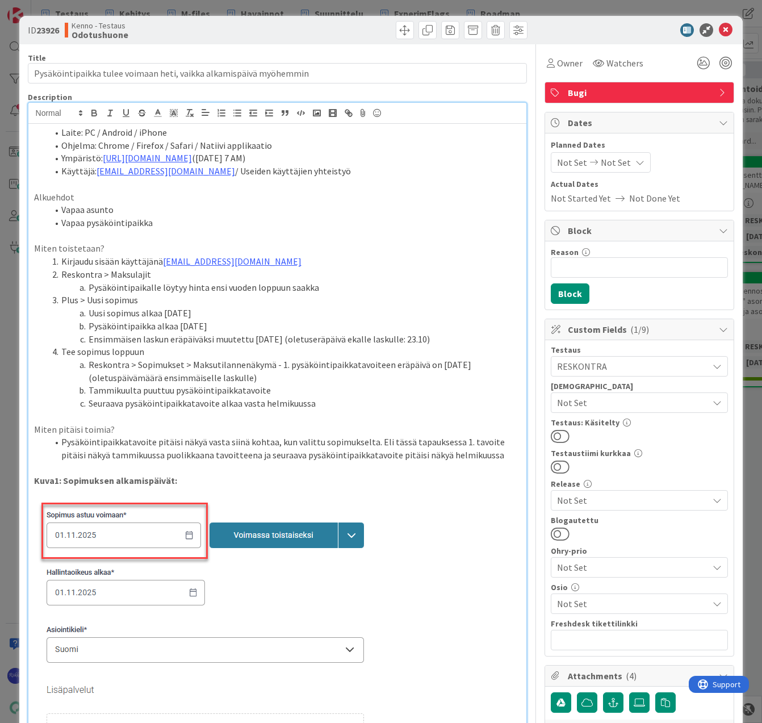
click at [636, 365] on span "RESKONTRA" at bounding box center [632, 366] width 151 height 14
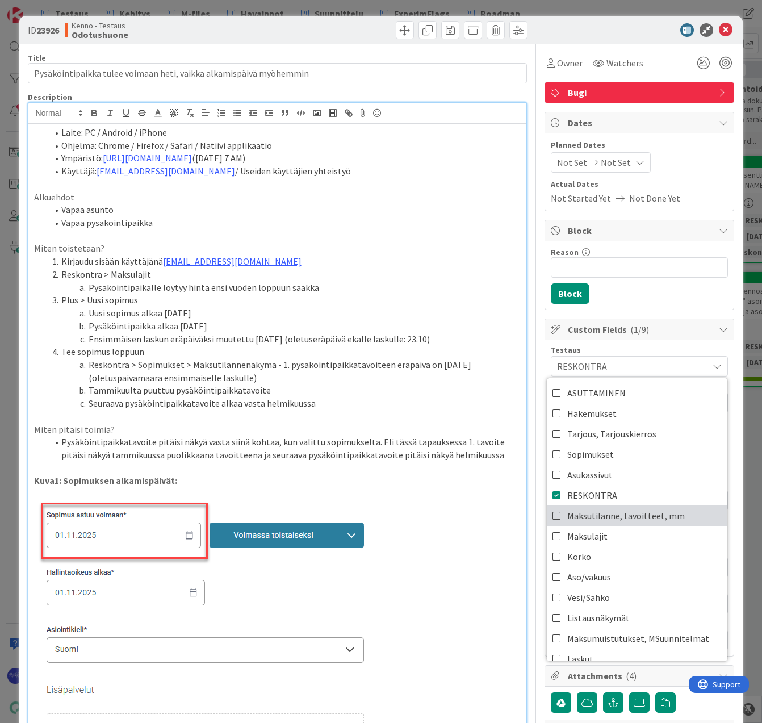
click at [640, 518] on span "Maksutilanne, tavoitteet, mm" at bounding box center [626, 515] width 118 height 17
click at [708, 304] on div "Reason 0 / 256 Block" at bounding box center [639, 275] width 189 height 68
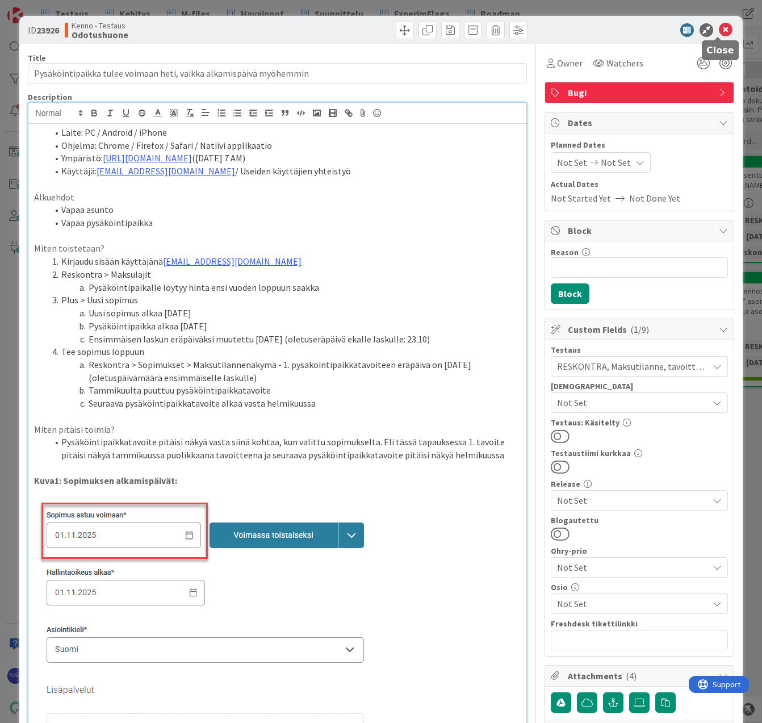
click at [720, 31] on icon at bounding box center [726, 30] width 14 height 14
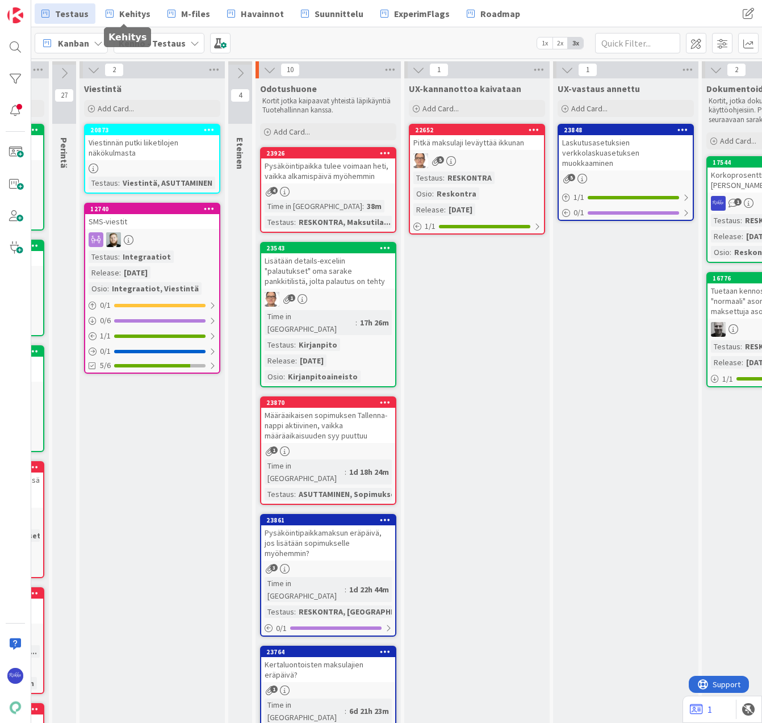
click at [130, 15] on span "Kehitys" at bounding box center [134, 14] width 31 height 14
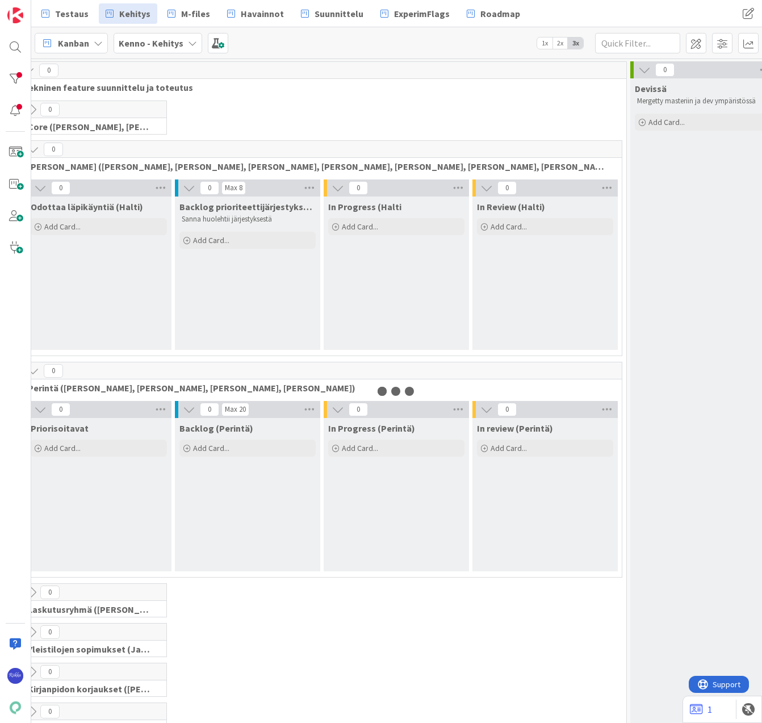
scroll to position [0, 132]
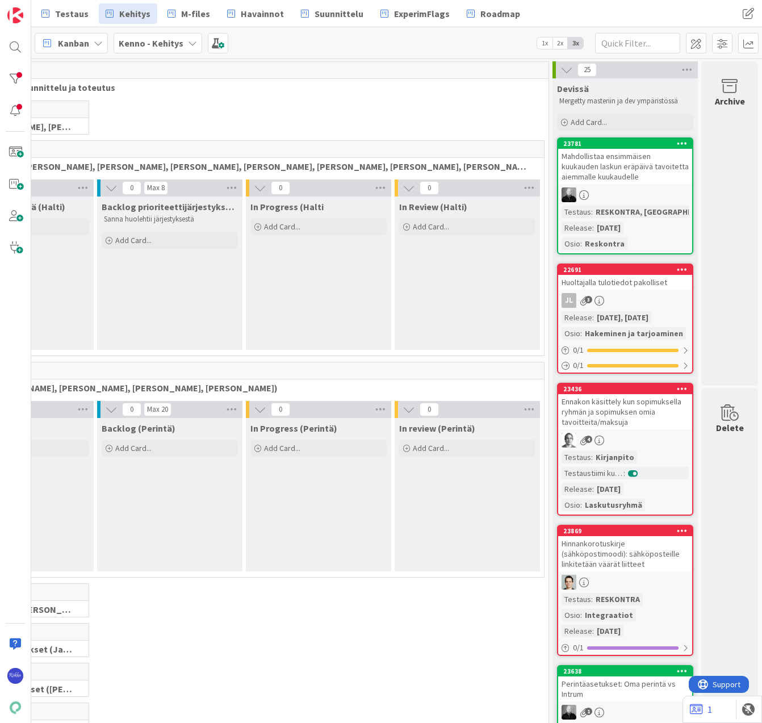
click at [629, 208] on div "RESKONTRA, [GEOGRAPHIC_DATA]" at bounding box center [658, 212] width 131 height 12
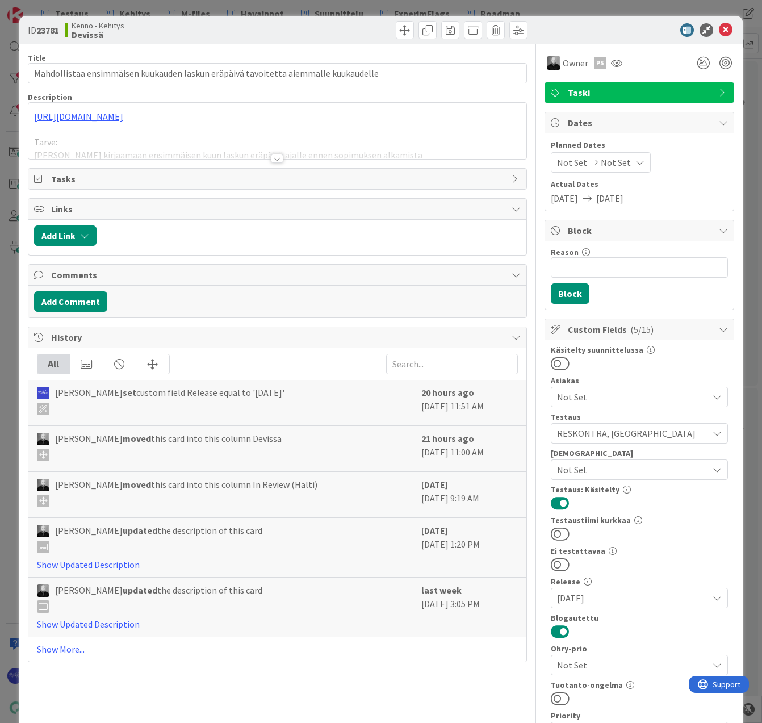
click at [274, 159] on div at bounding box center [277, 158] width 12 height 9
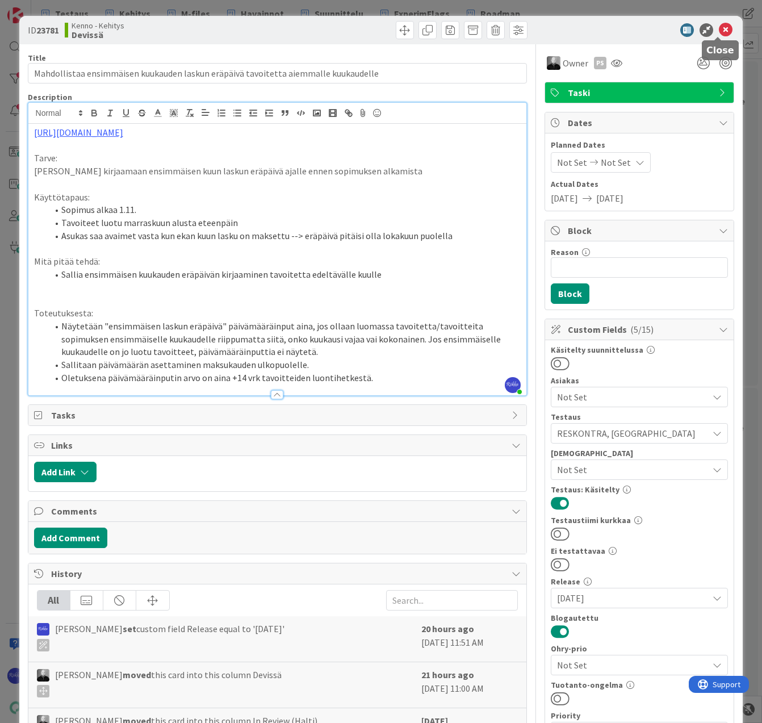
click at [719, 28] on icon at bounding box center [726, 30] width 14 height 14
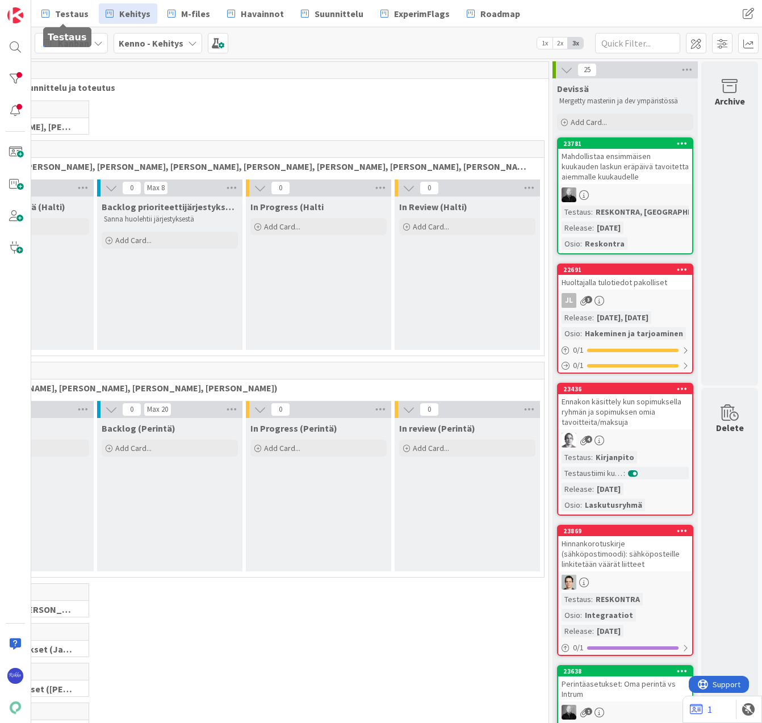
click at [63, 16] on span "Testaus" at bounding box center [72, 14] width 34 height 14
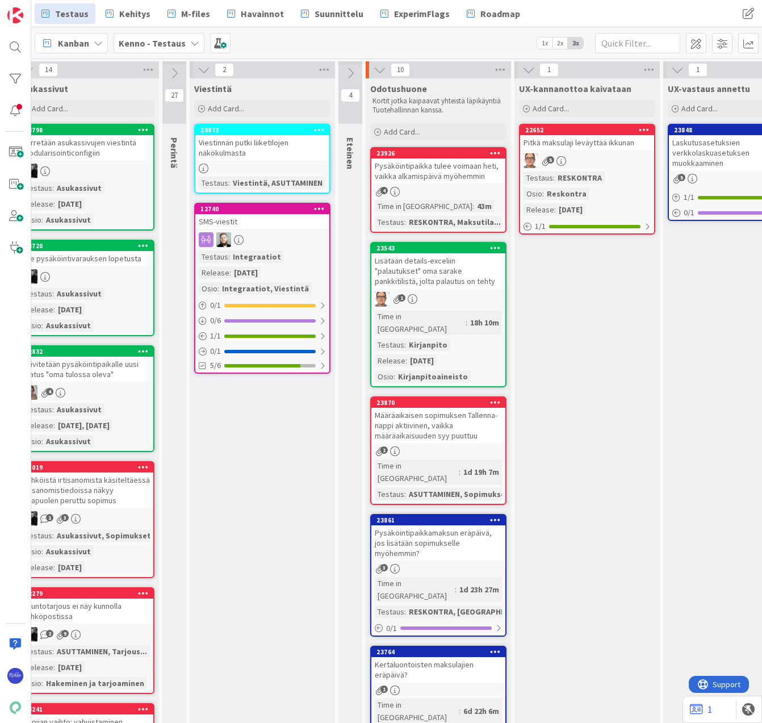
scroll to position [0, 240]
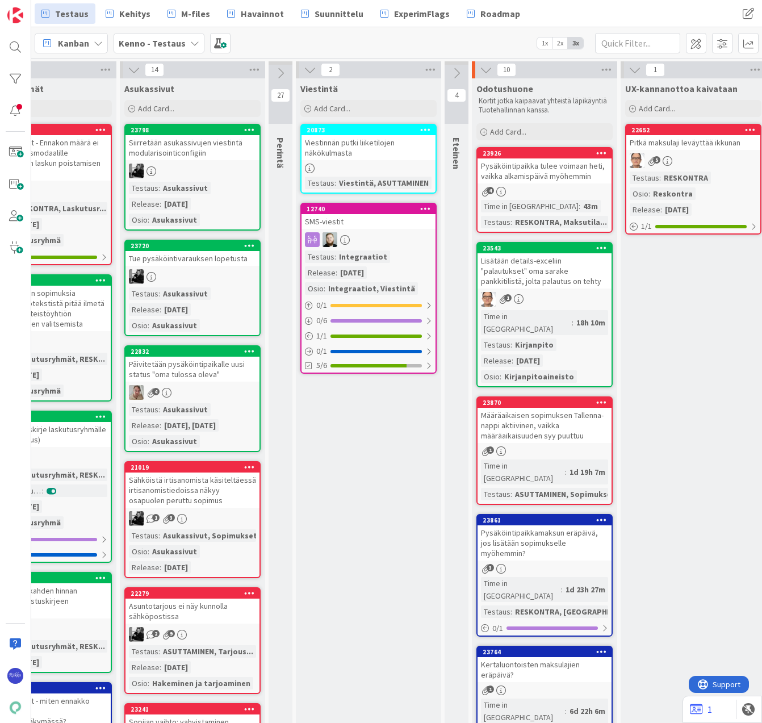
click at [557, 182] on div "Pysäköintipaikka tulee voimaan heti, vaikka alkamispäivä myöhemmin" at bounding box center [545, 170] width 134 height 25
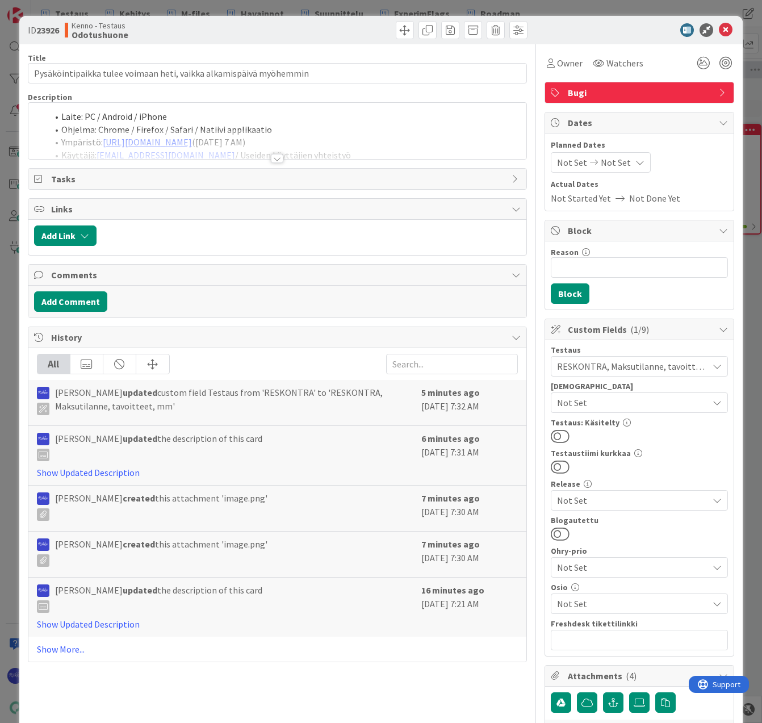
click at [274, 157] on div at bounding box center [277, 158] width 12 height 9
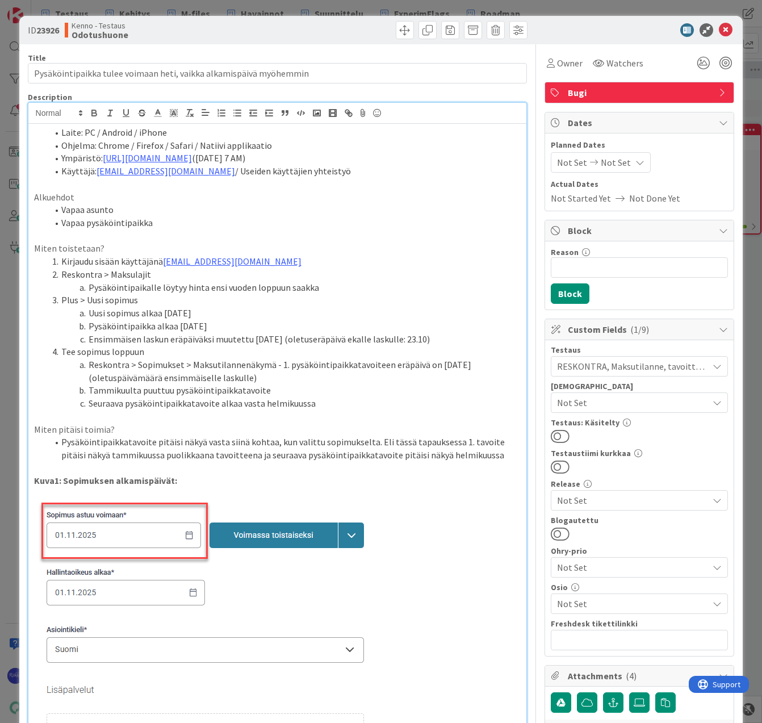
click at [474, 451] on li "Pysäköintipaikkatavoite pitäisi näkyä vasta siinä kohtaa, kun valittu sopimukse…" at bounding box center [285, 449] width 474 height 26
click at [389, 174] on li "Käyttäjä: [EMAIL_ADDRESS][DOMAIN_NAME] / Useiden käyttäjien yhteistyö" at bounding box center [285, 171] width 474 height 13
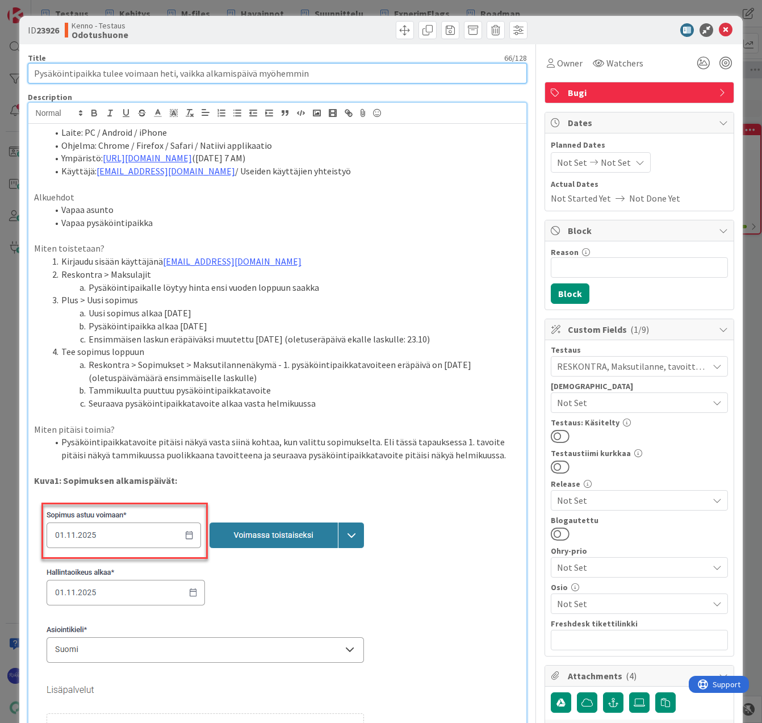
click at [97, 74] on input "Pysäköintipaikka tulee voimaan heti, vaikka alkamispäivä myöhemmin" at bounding box center [278, 73] width 500 height 20
click at [137, 73] on input "Pysäköintipaikkatavoite tulee voimaan heti, vaikka alkamispäivä myöhemmin" at bounding box center [278, 73] width 500 height 20
drag, startPoint x: 126, startPoint y: 72, endPoint x: 197, endPoint y: 74, distance: 71.0
click at [197, 74] on input "Pysäköintipaikkatavoite tulee voimaan heti, vaikka alkamispäivä myöhemmin" at bounding box center [278, 73] width 500 height 20
click at [303, 77] on input "Pysäköintipaikkatavoite näkyy 1. laskun eräpäivän kuukaudella, vaikka alkamispä…" at bounding box center [278, 73] width 500 height 20
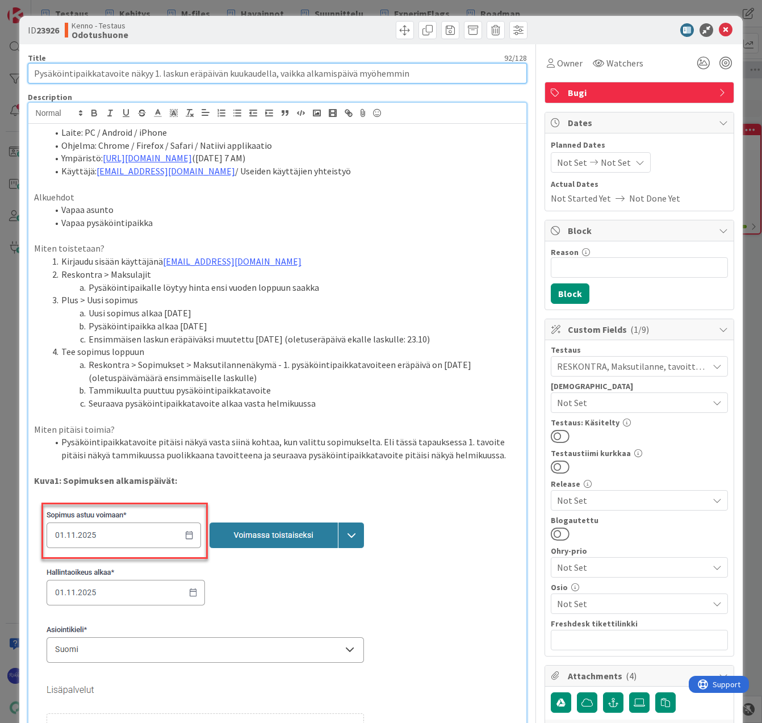
type input "Pysäköintipaikkatavoite näkyy 1. laskun eräpäivän kuukaudella, vaikka alkamispä…"
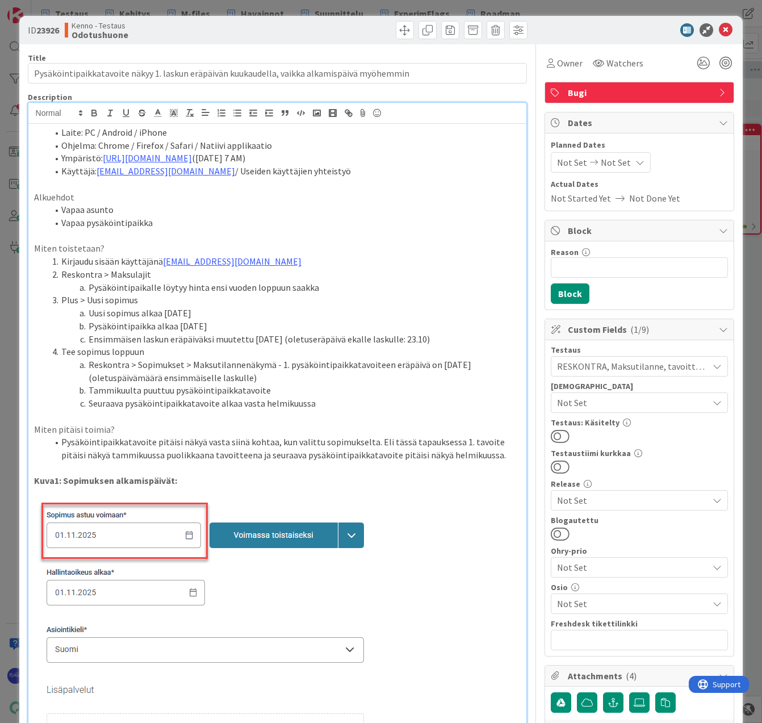
click at [402, 177] on li "Käyttäjä: [EMAIL_ADDRESS][DOMAIN_NAME] / Useiden käyttäjien yhteistyö" at bounding box center [285, 171] width 474 height 13
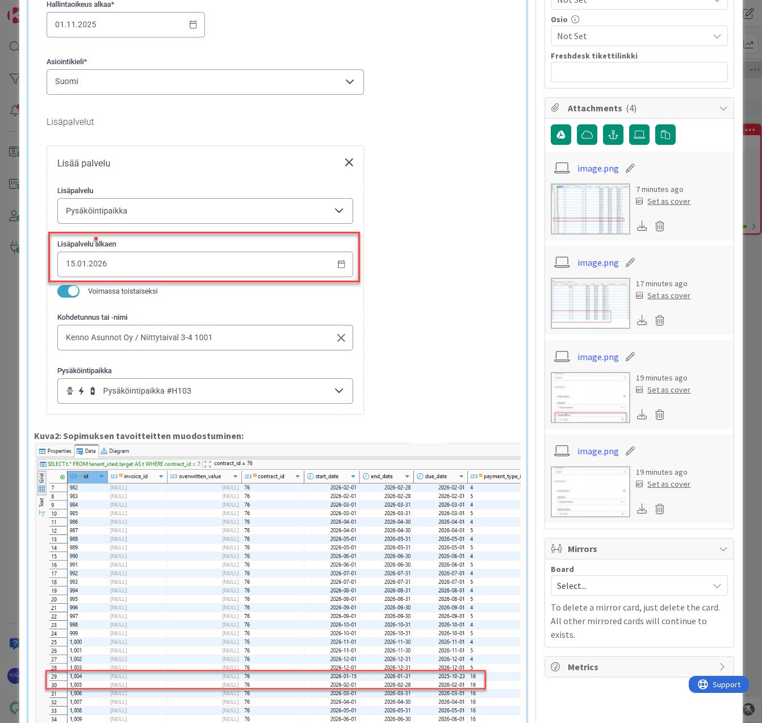
scroll to position [909, 0]
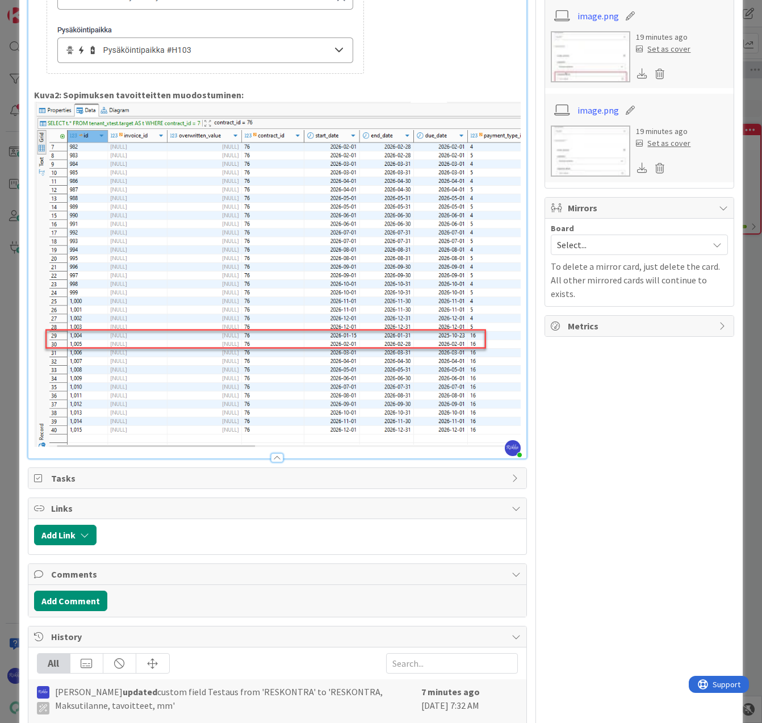
click at [273, 453] on div at bounding box center [277, 457] width 12 height 9
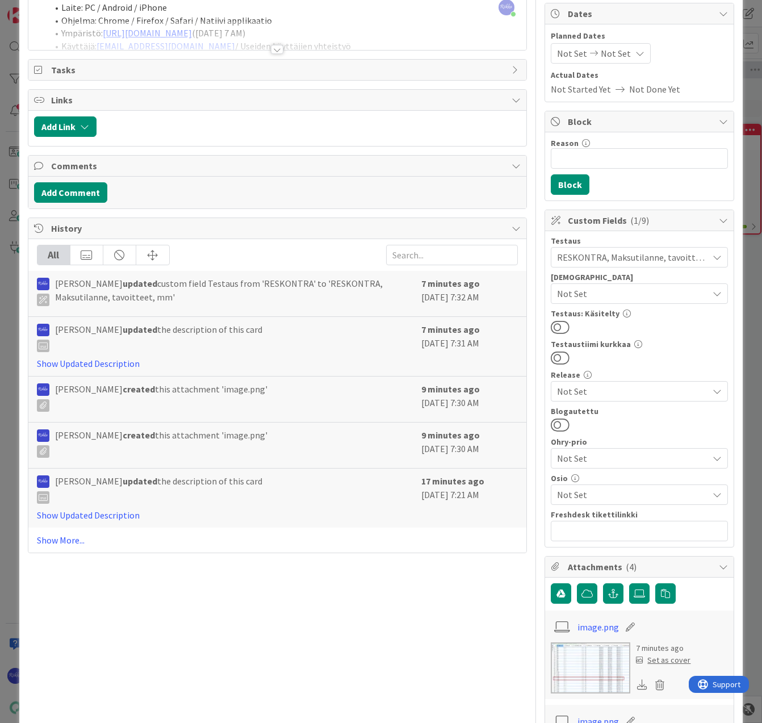
scroll to position [0, 0]
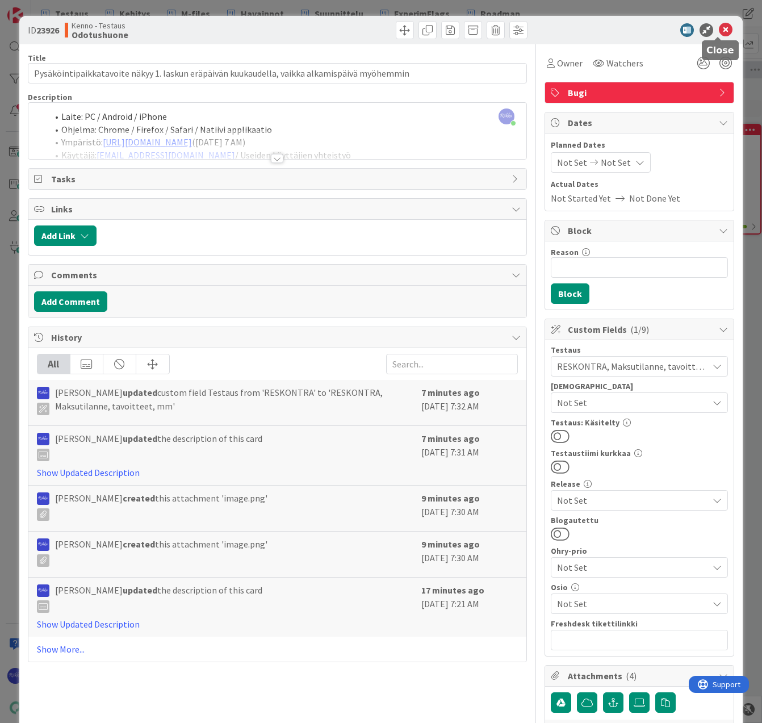
click at [719, 30] on icon at bounding box center [726, 30] width 14 height 14
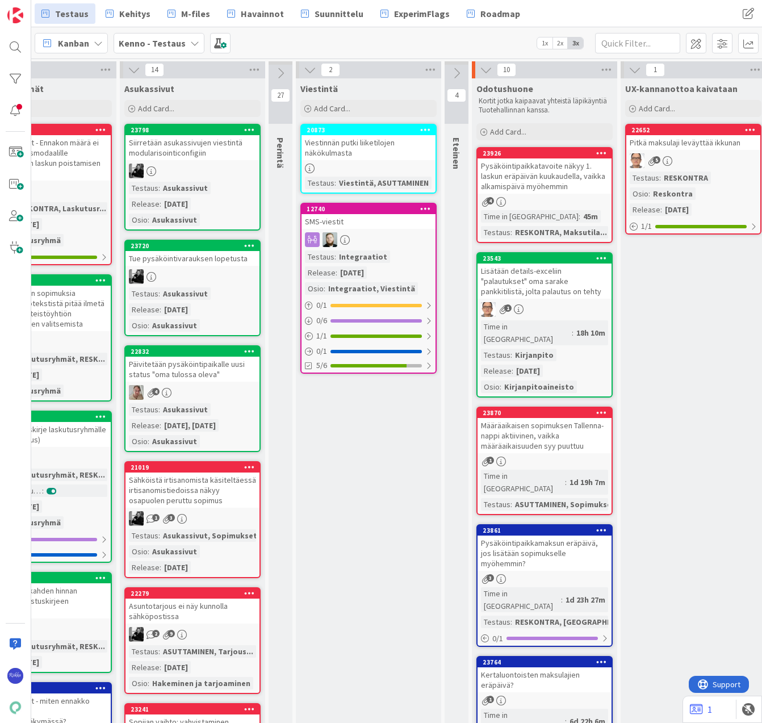
click at [550, 179] on div "Pysäköintipaikkatavoite näkyy 1. laskun eräpäivän kuukaudella, vaikka alkamispä…" at bounding box center [545, 175] width 134 height 35
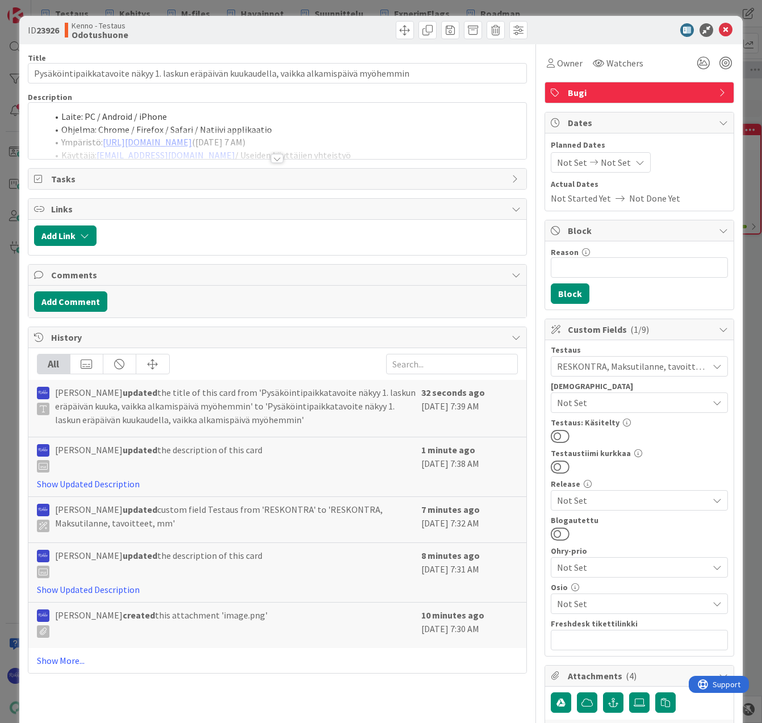
click at [275, 159] on div at bounding box center [277, 158] width 12 height 9
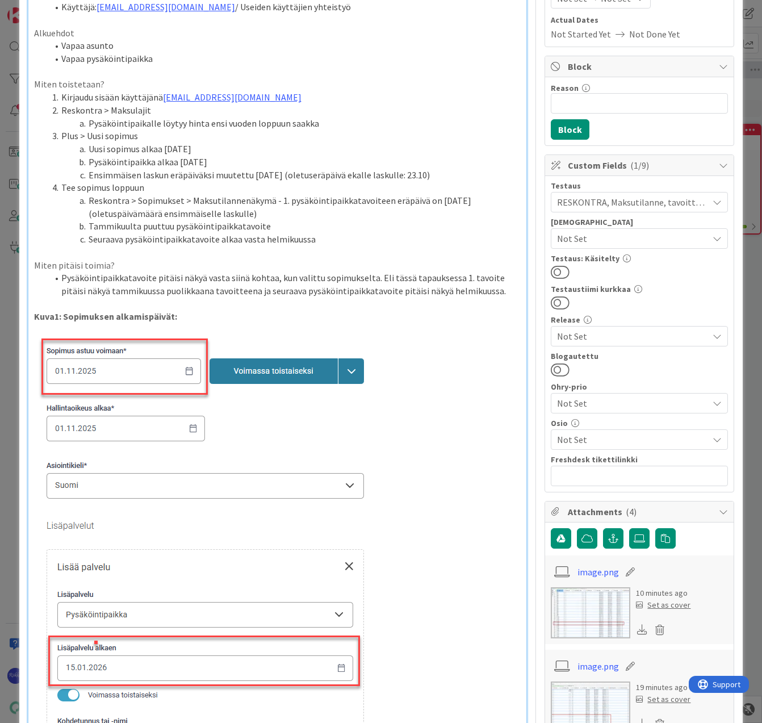
scroll to position [170, 0]
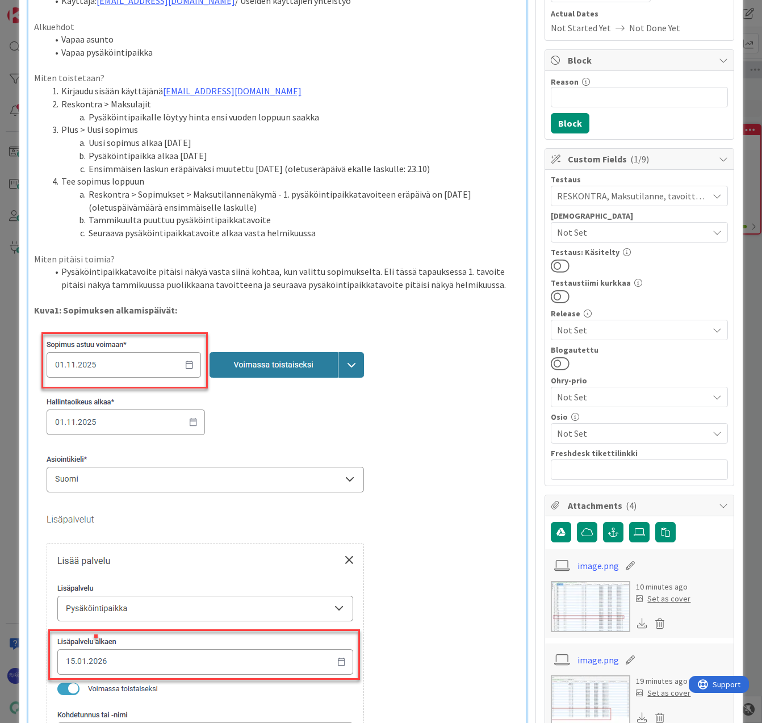
click at [486, 290] on li "Pysäköintipaikkatavoite pitäisi näkyä vasta siinä kohtaa, kun valittu sopimukse…" at bounding box center [285, 278] width 474 height 26
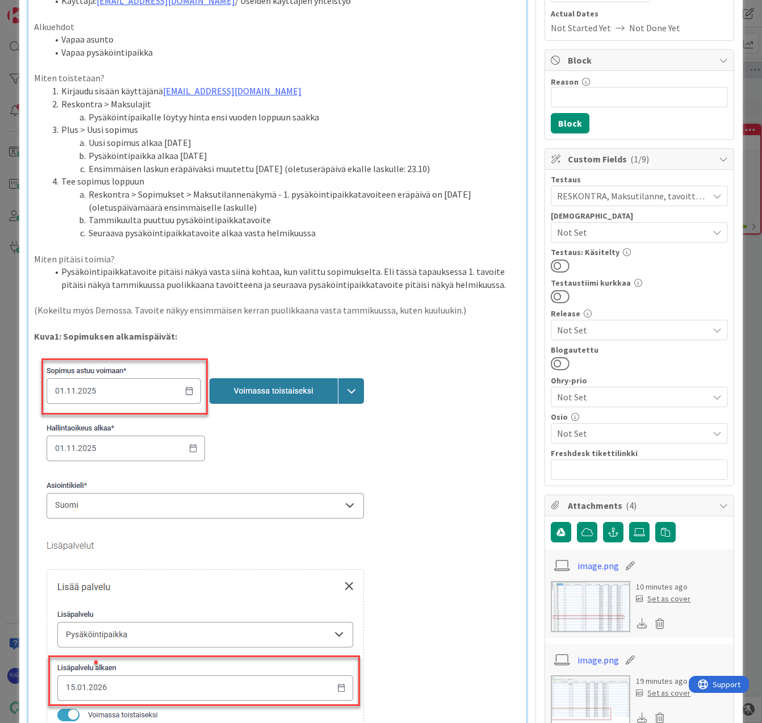
scroll to position [0, 0]
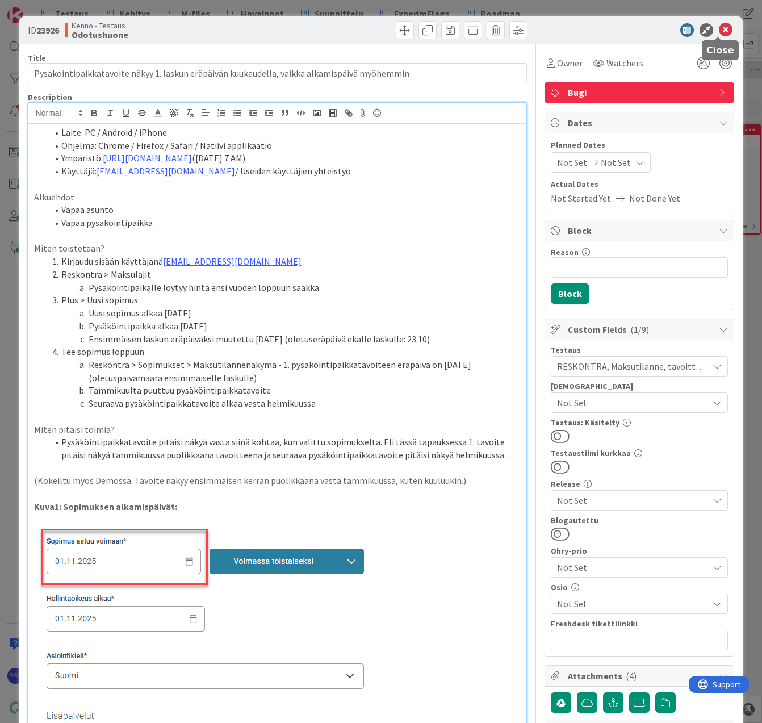
click at [719, 31] on icon at bounding box center [726, 30] width 14 height 14
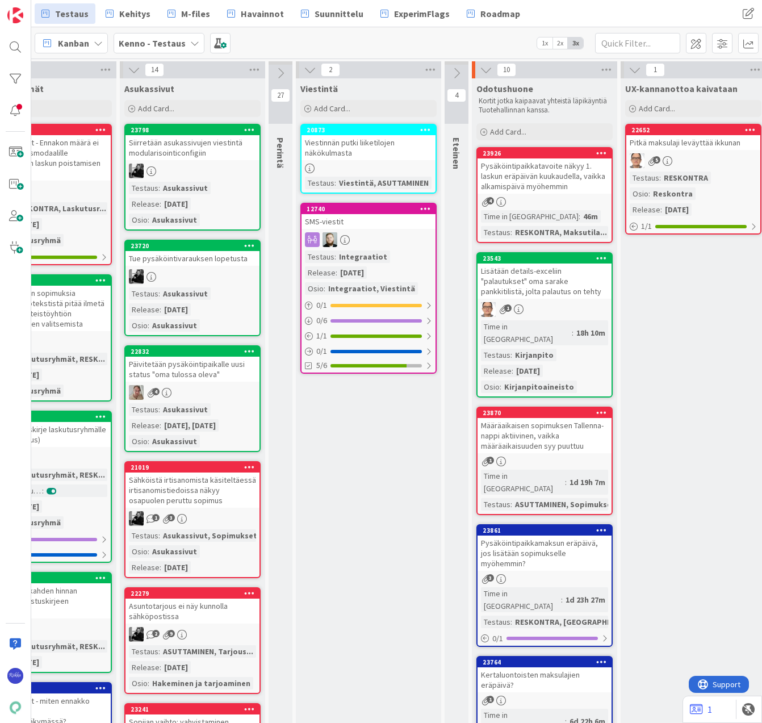
click at [544, 181] on div "Pysäköintipaikkatavoite näkyy 1. laskun eräpäivän kuukaudella, vaikka alkamispä…" at bounding box center [545, 175] width 134 height 35
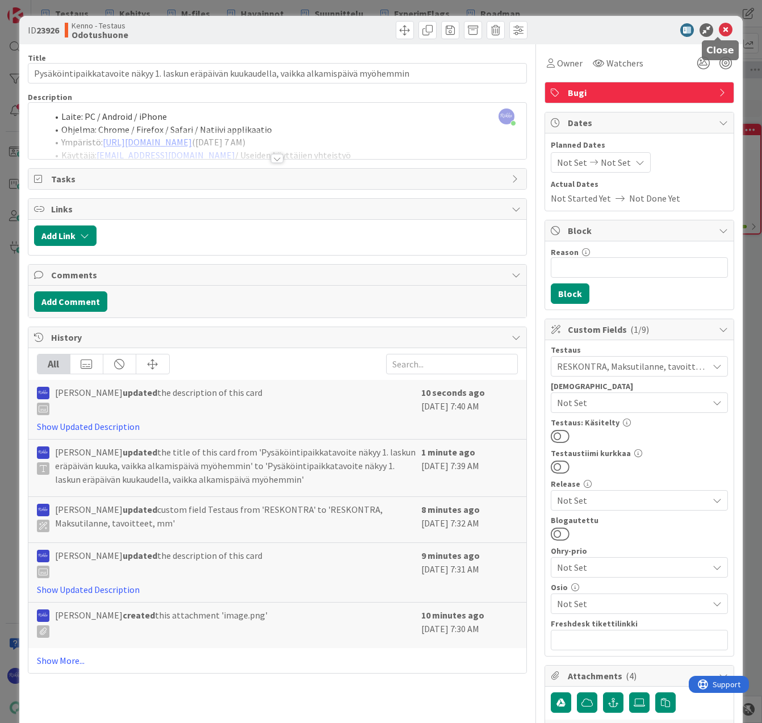
click at [719, 31] on icon at bounding box center [726, 30] width 14 height 14
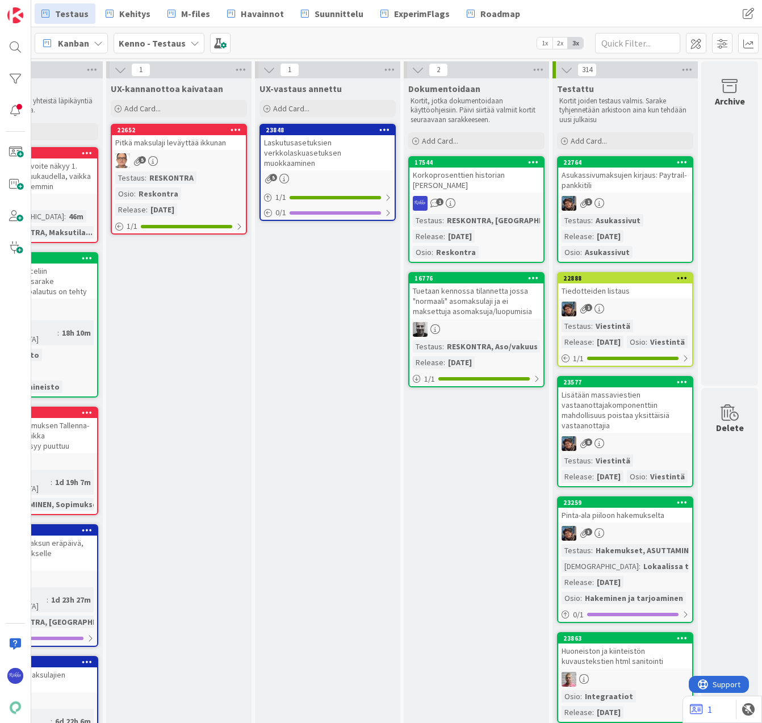
scroll to position [0, 763]
click at [127, 11] on span "Kehitys" at bounding box center [134, 14] width 31 height 14
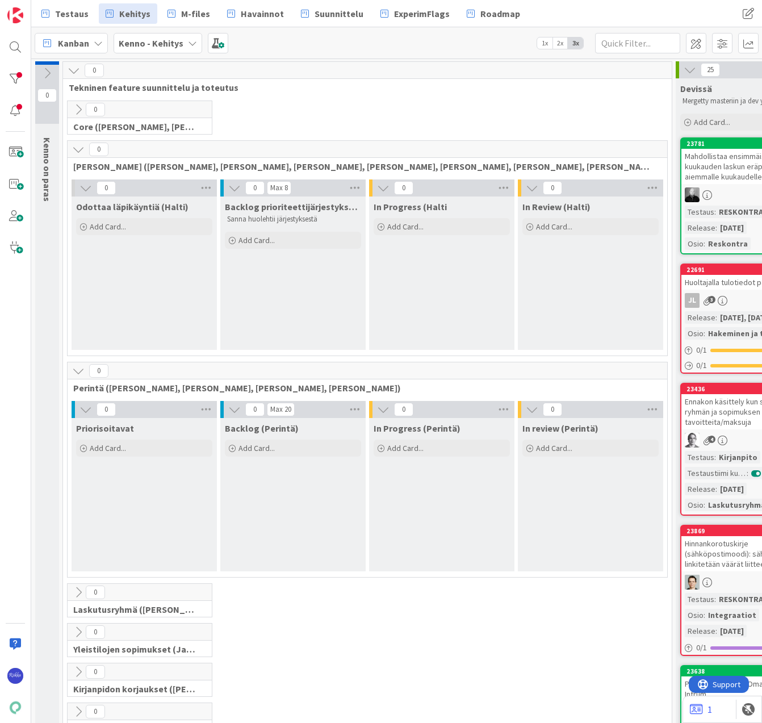
scroll to position [0, 132]
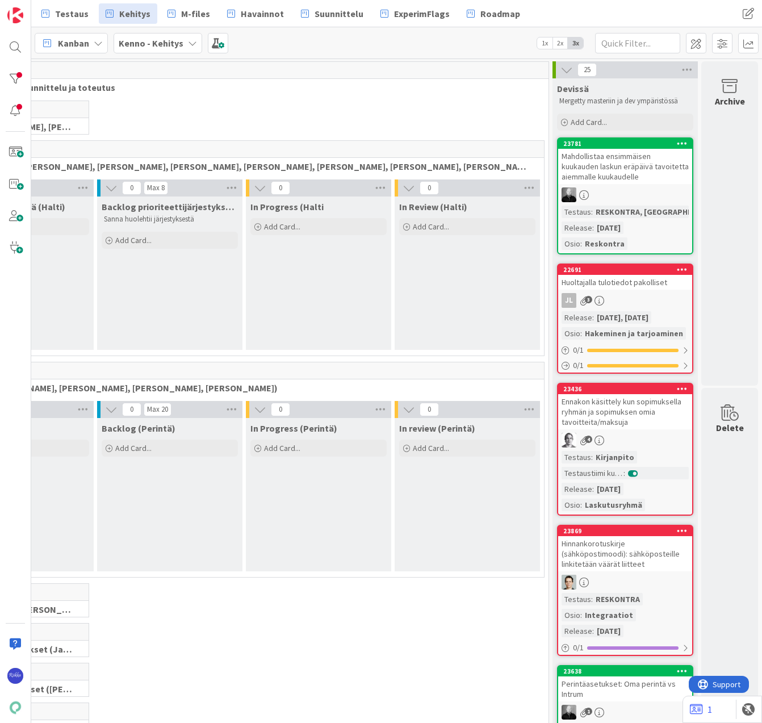
click at [626, 180] on div "Mahdollistaa ensimmäisen kuukauden laskun eräpäivä tavoitetta aiemmalle kuukaud…" at bounding box center [625, 166] width 134 height 35
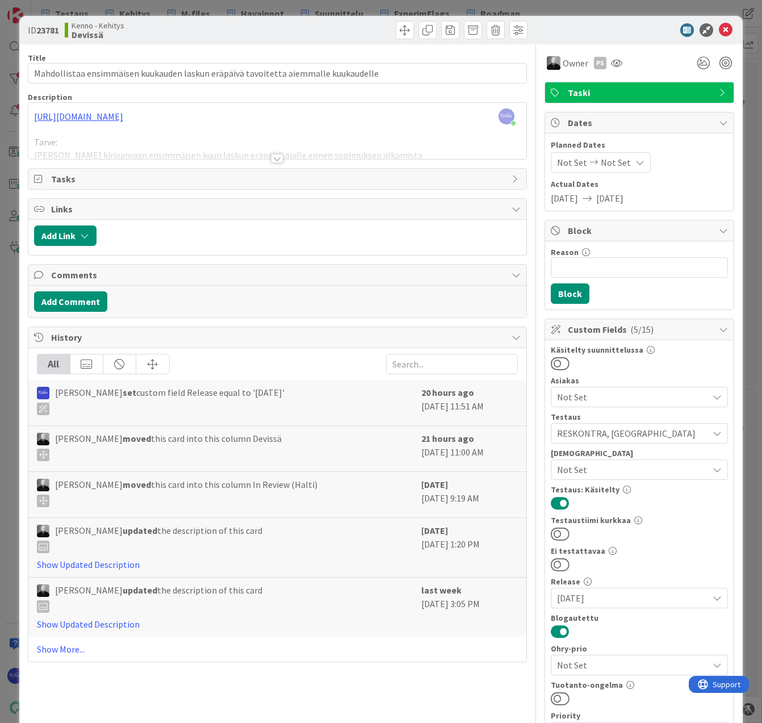
click at [277, 157] on div at bounding box center [277, 158] width 12 height 9
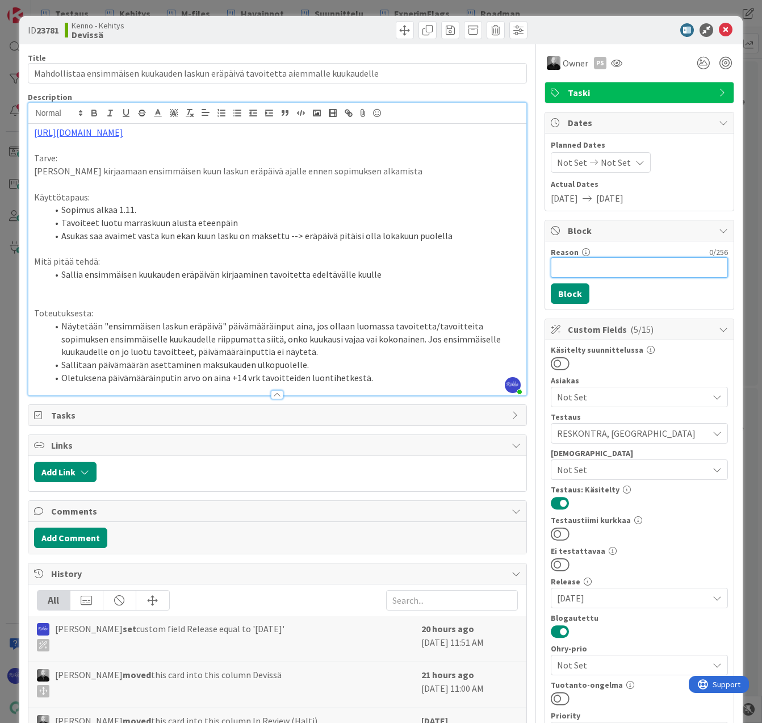
click at [645, 261] on input "Reason" at bounding box center [639, 267] width 177 height 20
type input "Selvityksessä"
click at [572, 293] on button "Block" at bounding box center [570, 293] width 39 height 20
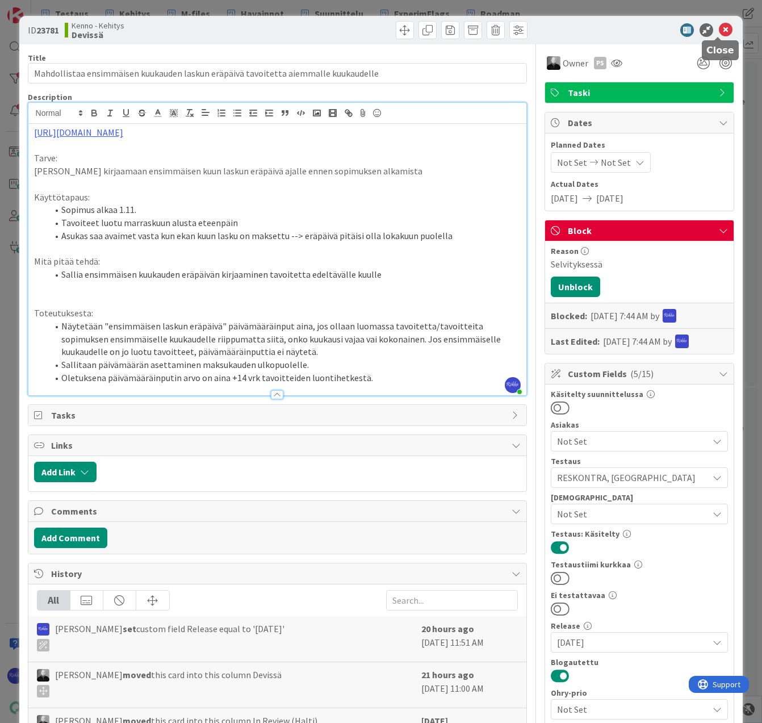
click at [719, 32] on icon at bounding box center [726, 30] width 14 height 14
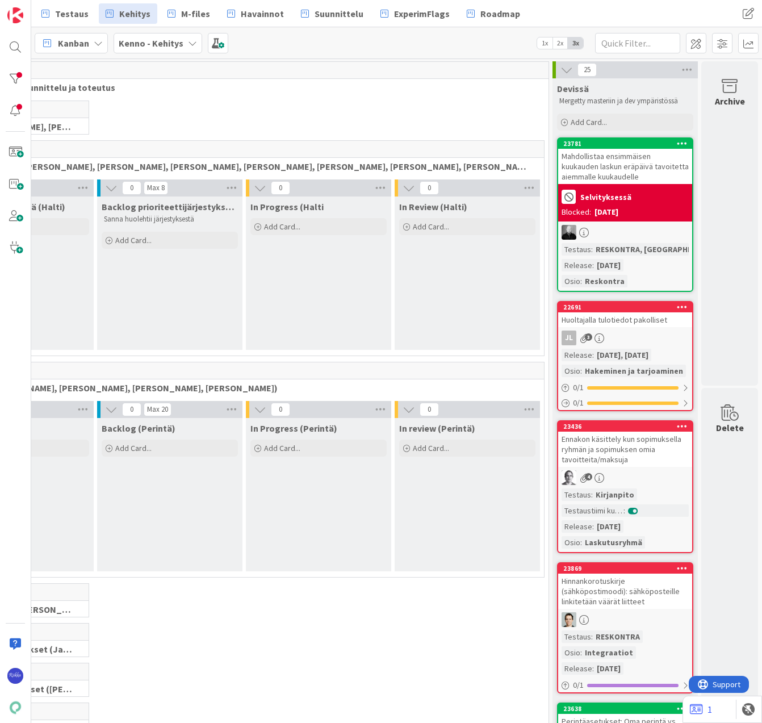
click at [596, 182] on div "Mahdollistaa ensimmäisen kuukauden laskun eräpäivä tavoitetta aiemmalle kuukaud…" at bounding box center [625, 166] width 134 height 35
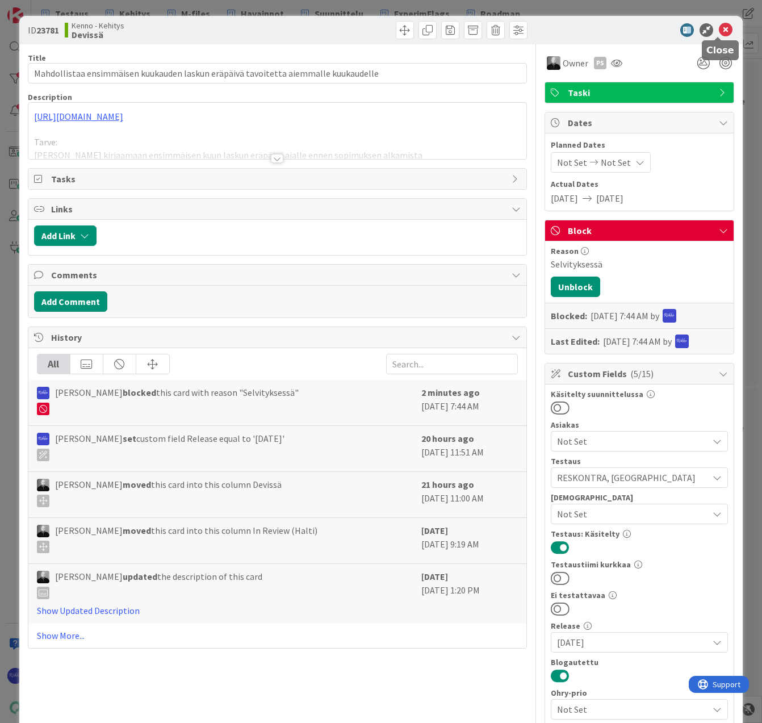
click at [719, 31] on icon at bounding box center [726, 30] width 14 height 14
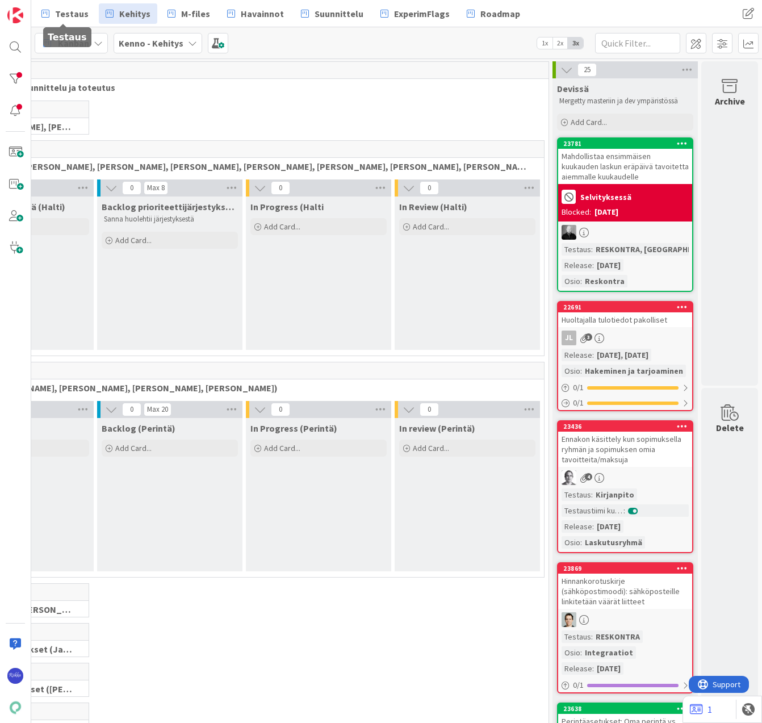
click at [62, 16] on span "Testaus" at bounding box center [72, 14] width 34 height 14
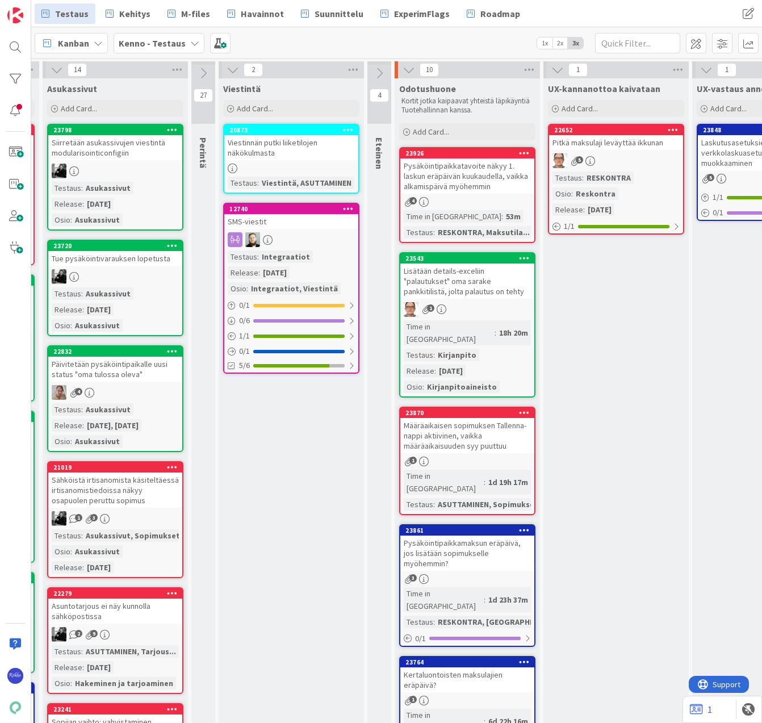
scroll to position [0, 359]
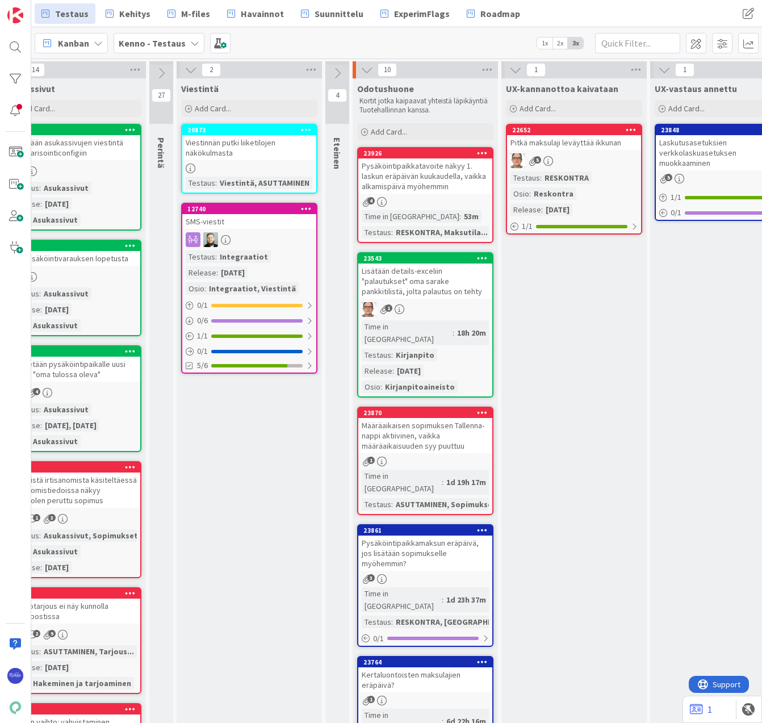
click at [440, 187] on div "Pysäköintipaikkatavoite näkyy 1. laskun eräpäivän kuukaudella, vaikka alkamispä…" at bounding box center [425, 175] width 134 height 35
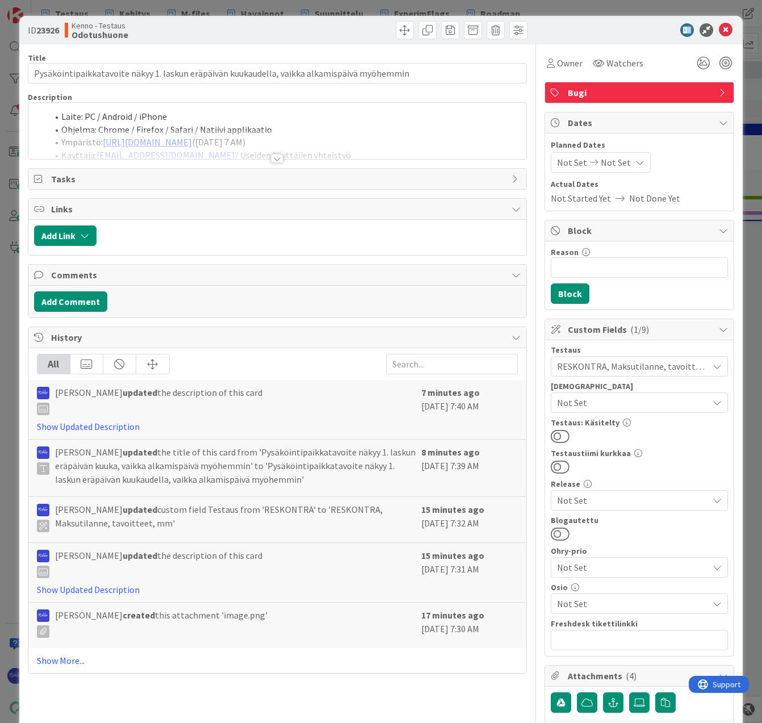
click at [275, 156] on div at bounding box center [277, 158] width 12 height 9
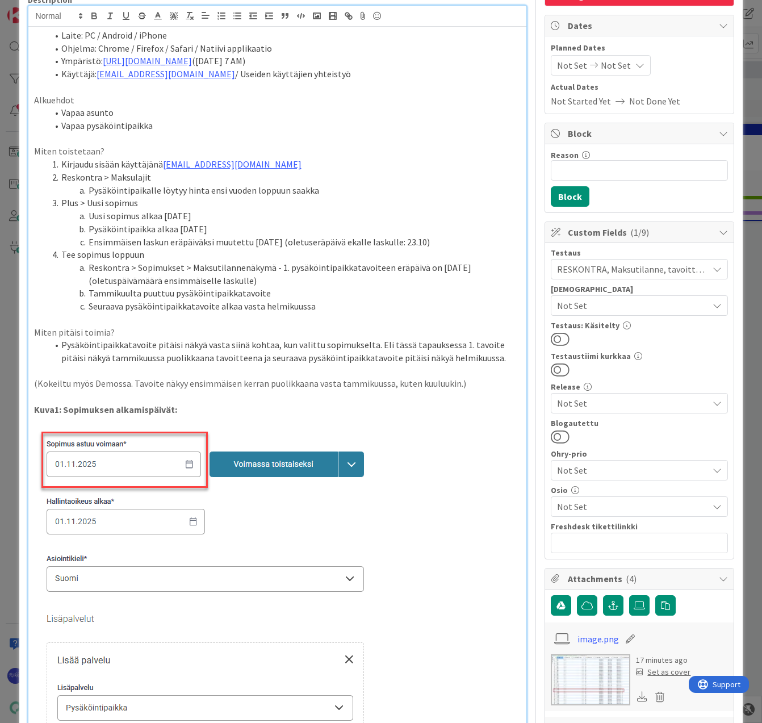
scroll to position [227, 0]
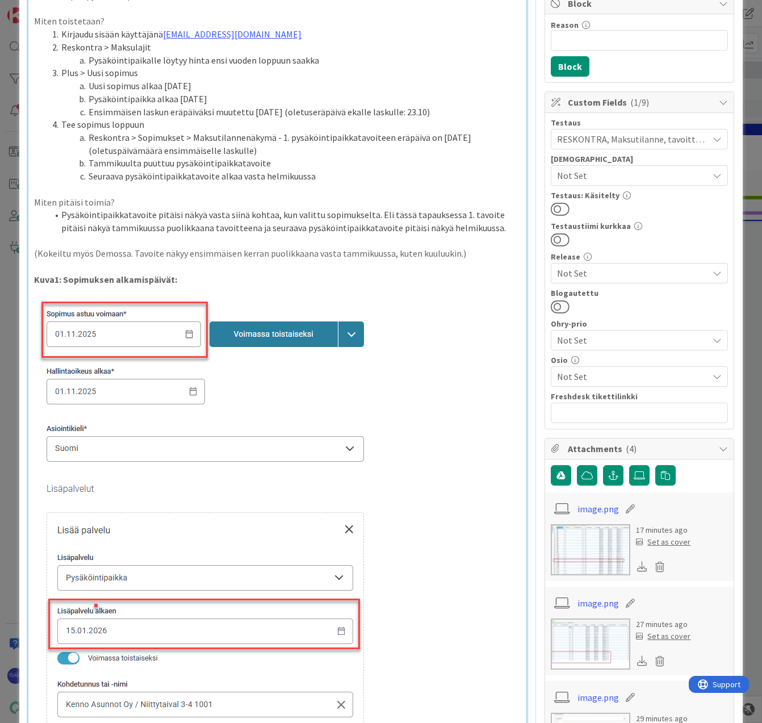
click at [474, 254] on p "(Kokeiltu myös Demossa. Tavoite näkyy ensimmäisen kerran puolikkaana vasta tamm…" at bounding box center [277, 253] width 487 height 13
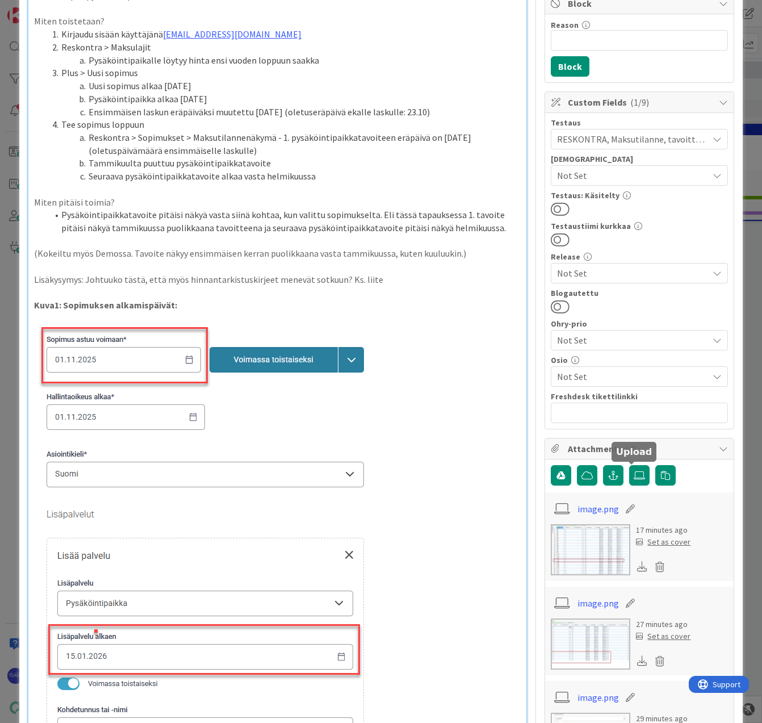
click at [634, 475] on icon at bounding box center [639, 475] width 11 height 9
click at [629, 465] on input "file" at bounding box center [629, 465] width 0 height 0
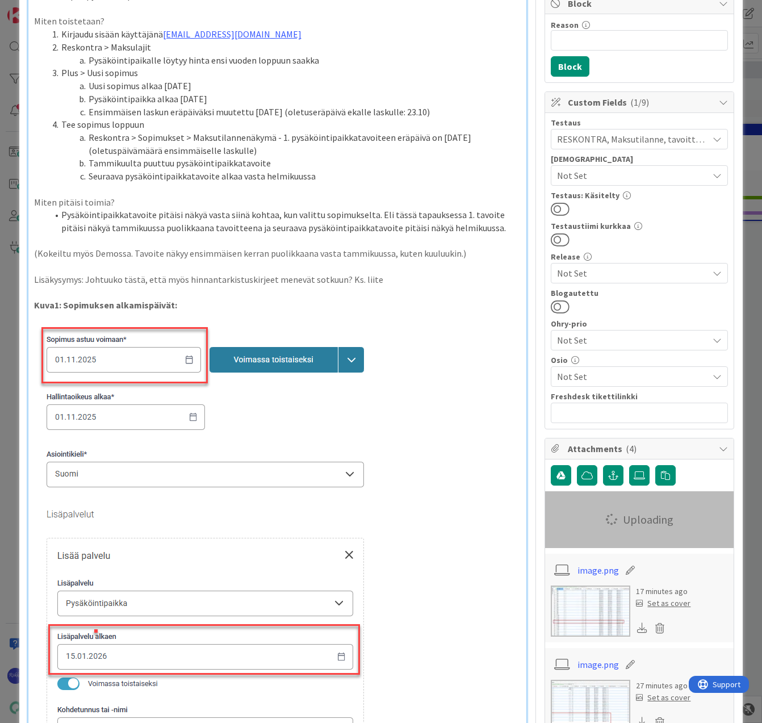
click at [375, 277] on p "Lisäkysymys: Johtuuko tästä, että myös hinnantarkistuskirjeet menevät sotkuun? …" at bounding box center [277, 279] width 487 height 13
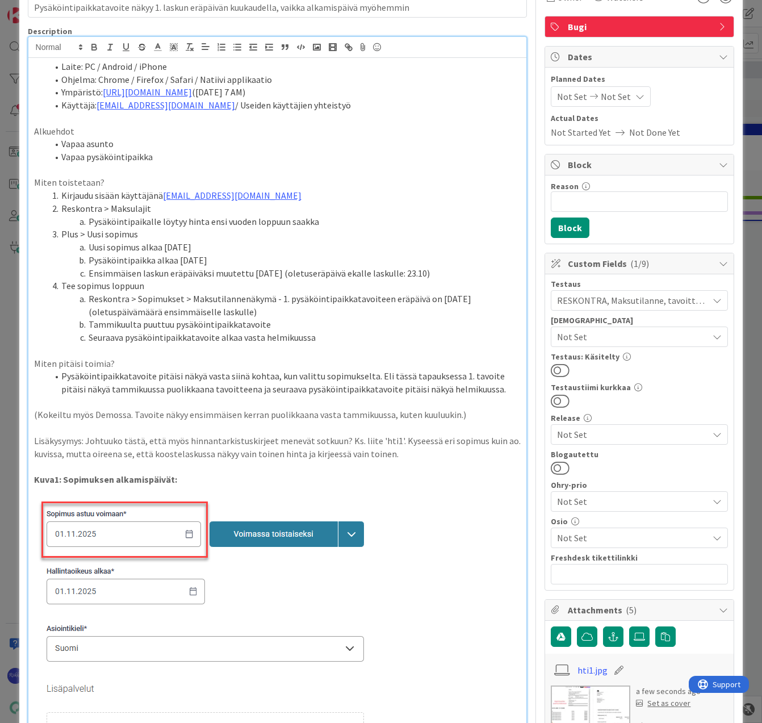
scroll to position [0, 0]
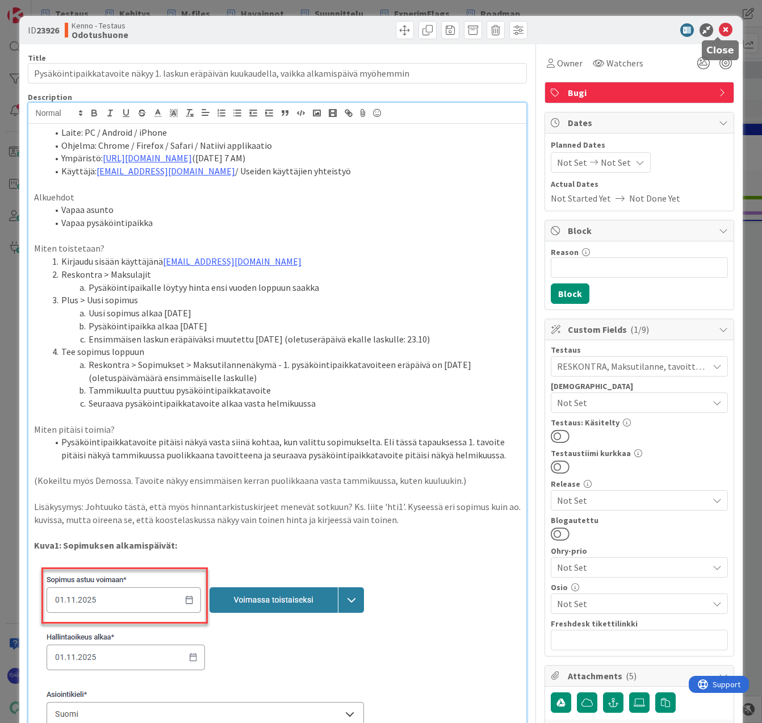
click at [719, 30] on icon at bounding box center [726, 30] width 14 height 14
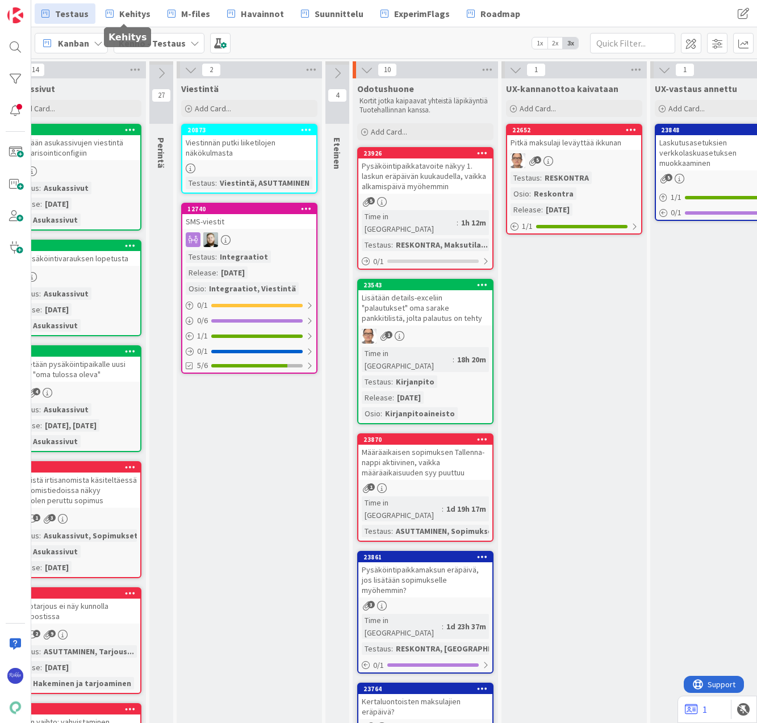
click at [132, 11] on span "Kehitys" at bounding box center [134, 14] width 31 height 14
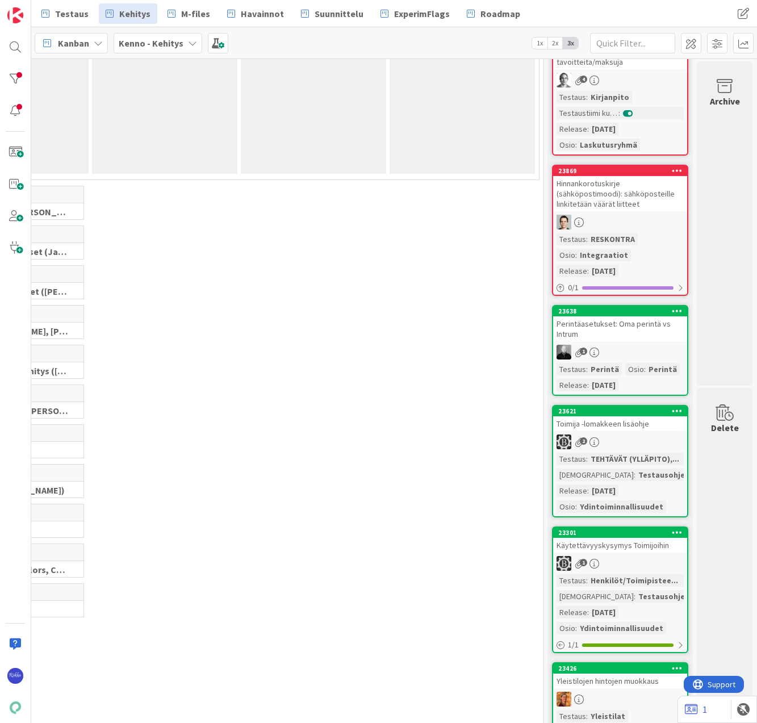
scroll to position [57, 137]
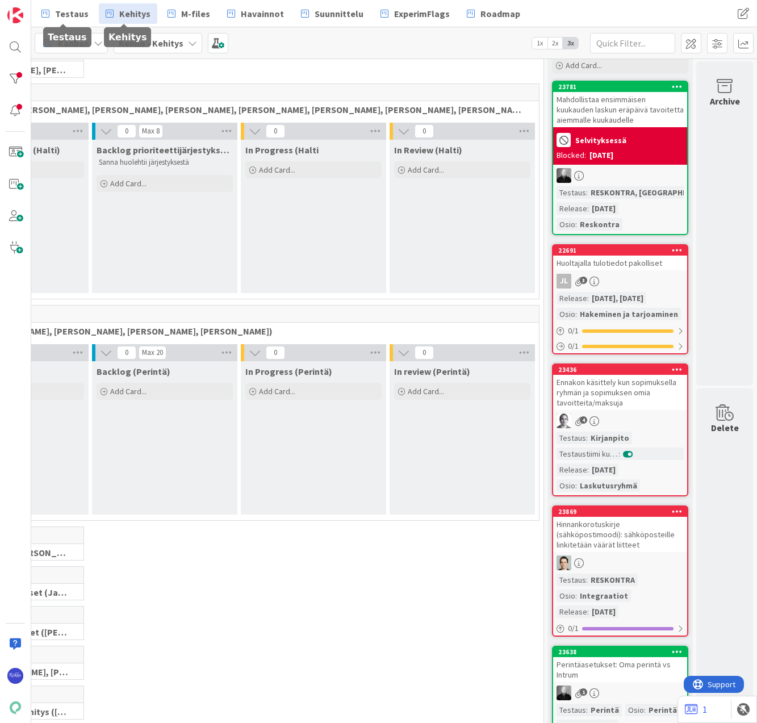
click at [66, 8] on span "Testaus" at bounding box center [72, 14] width 34 height 14
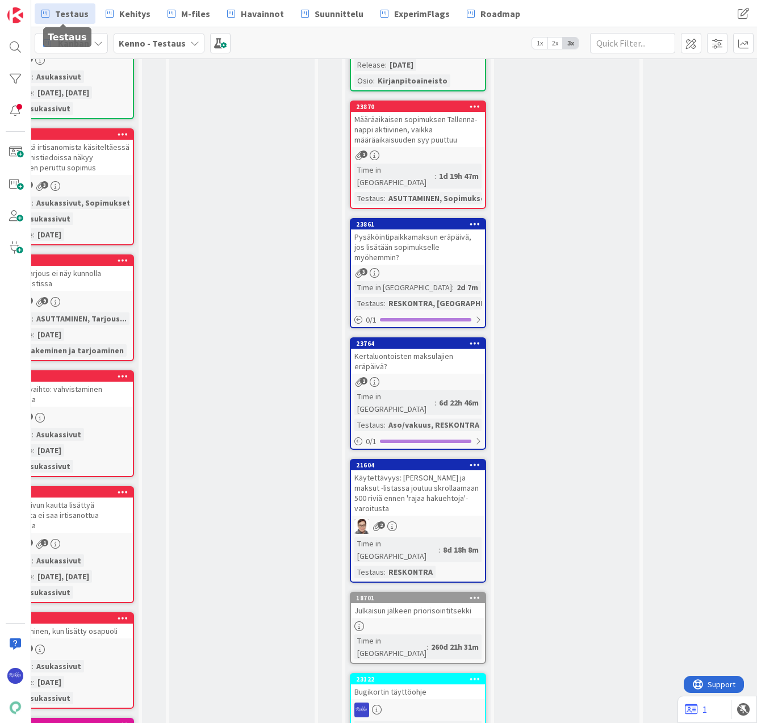
scroll to position [341, 367]
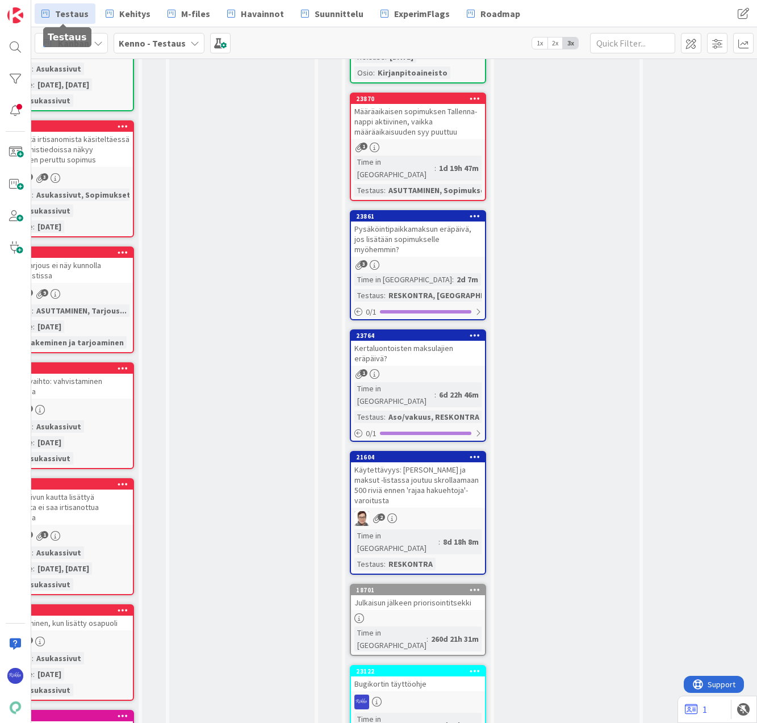
click at [440, 221] on div "Pysäköintipaikkamaksun eräpäivä, jos lisätään sopimukselle myöhemmin?" at bounding box center [418, 238] width 134 height 35
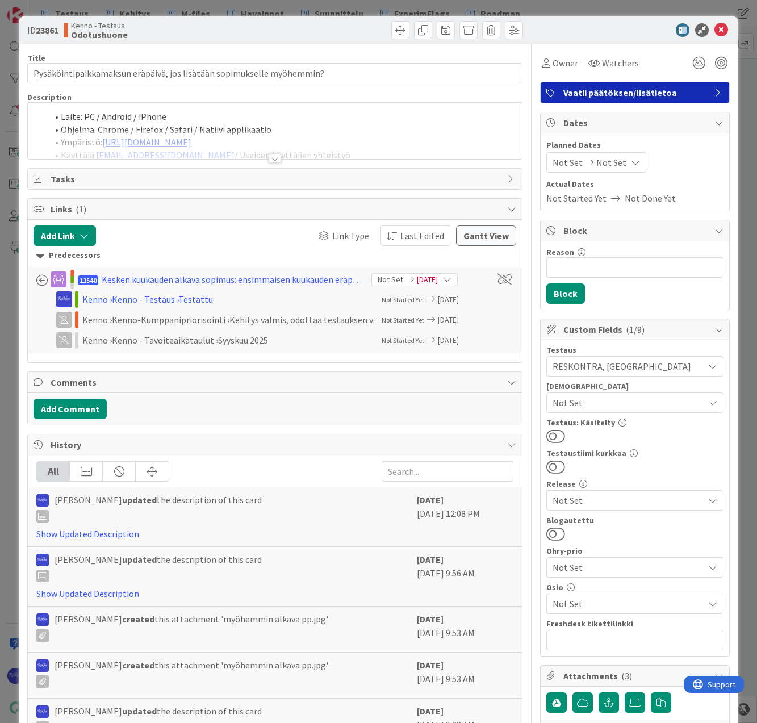
click at [271, 158] on div at bounding box center [275, 158] width 12 height 9
